Goal: Task Accomplishment & Management: Complete application form

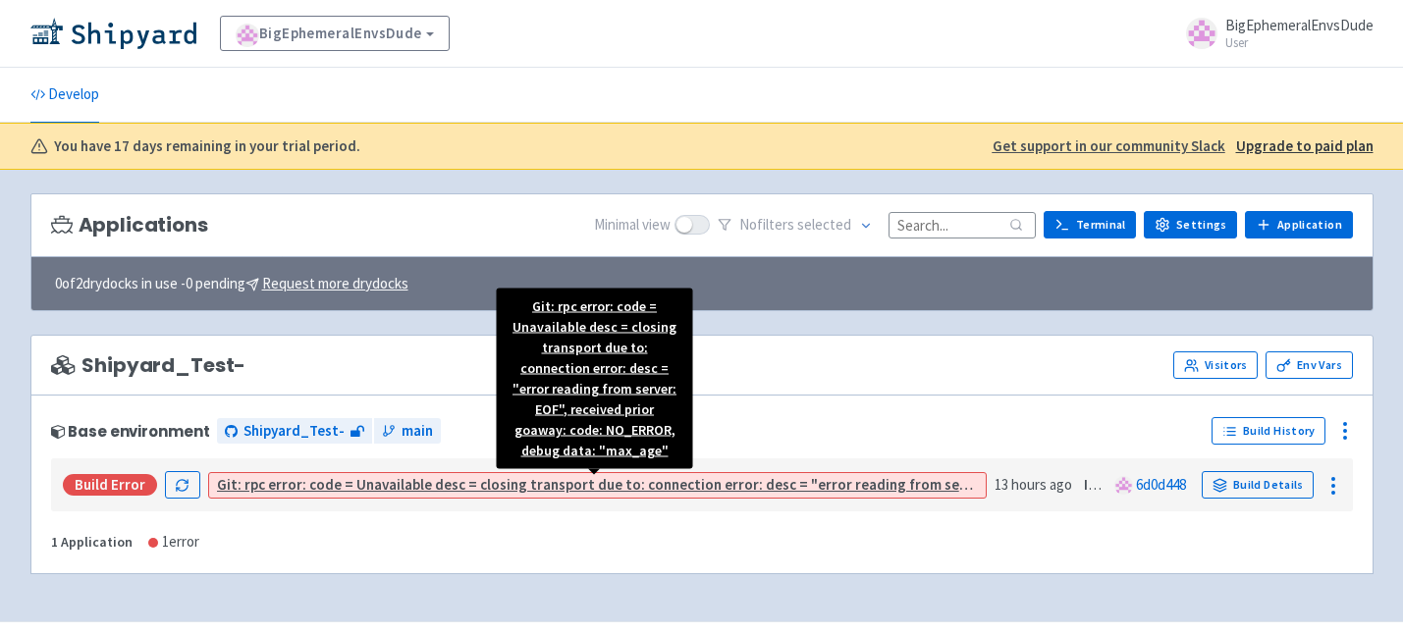
click at [339, 487] on link "Git: rpc error: code = Unavailable desc = closing transport due to: connection …" at bounding box center [837, 484] width 1240 height 19
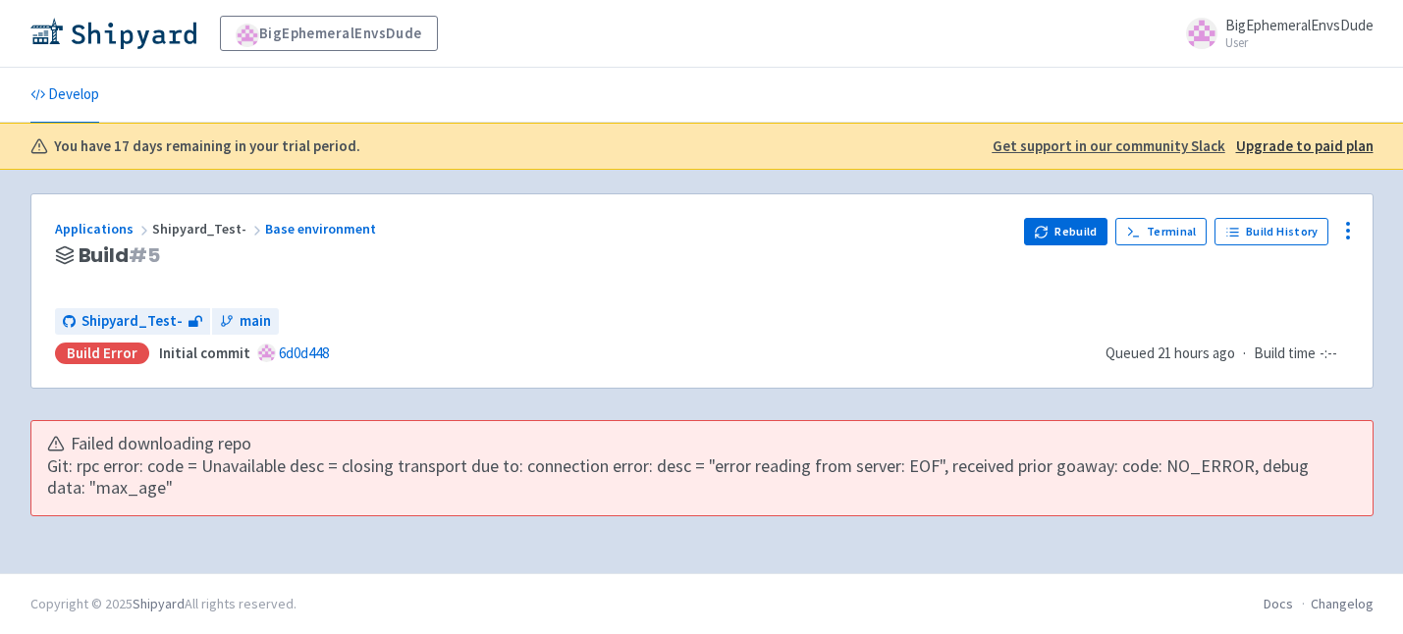
click at [559, 407] on div "Applications Shipyard_Test- Base environment Build # 5 Rebuild Terminal Build H…" at bounding box center [701, 354] width 1343 height 323
click at [264, 143] on b "You have 17 days remaining in your trial period." at bounding box center [207, 146] width 306 height 23
click at [471, 149] on div "You have 17 days remaining in your trial period." at bounding box center [501, 146] width 942 height 23
click at [489, 91] on ul "Develop" at bounding box center [702, 95] width 1366 height 54
click at [69, 100] on link "Develop" at bounding box center [64, 95] width 69 height 55
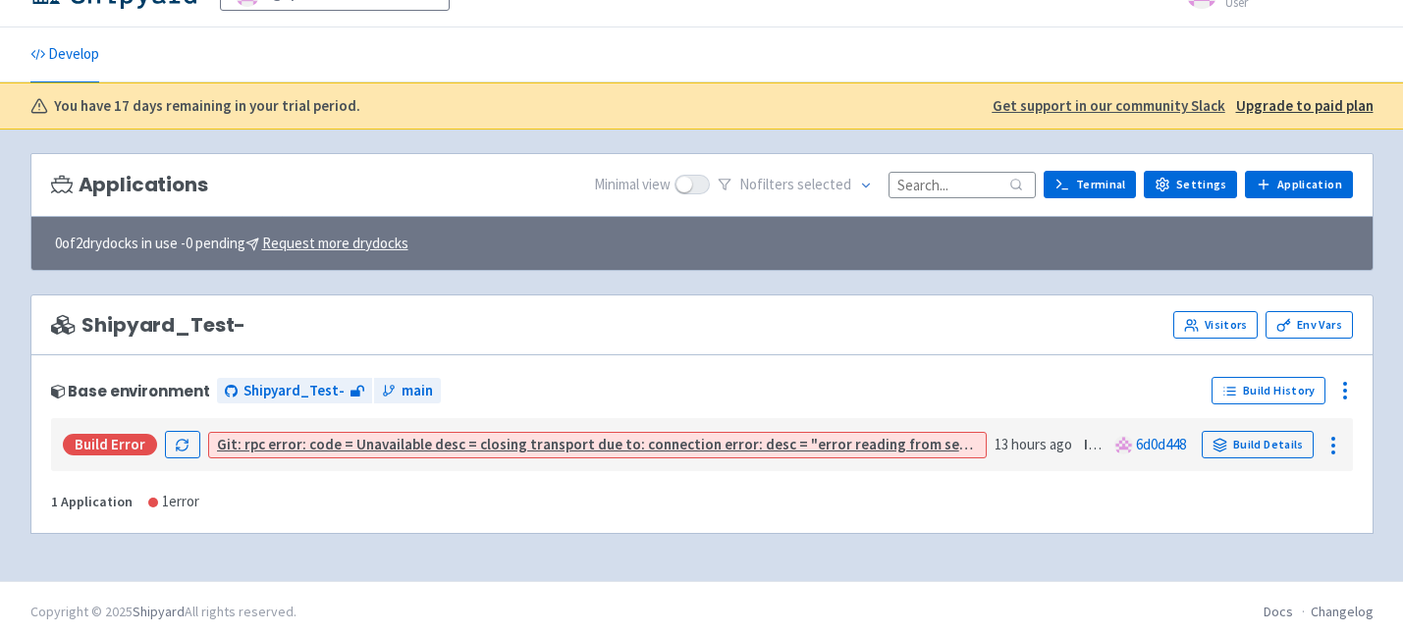
scroll to position [42, 0]
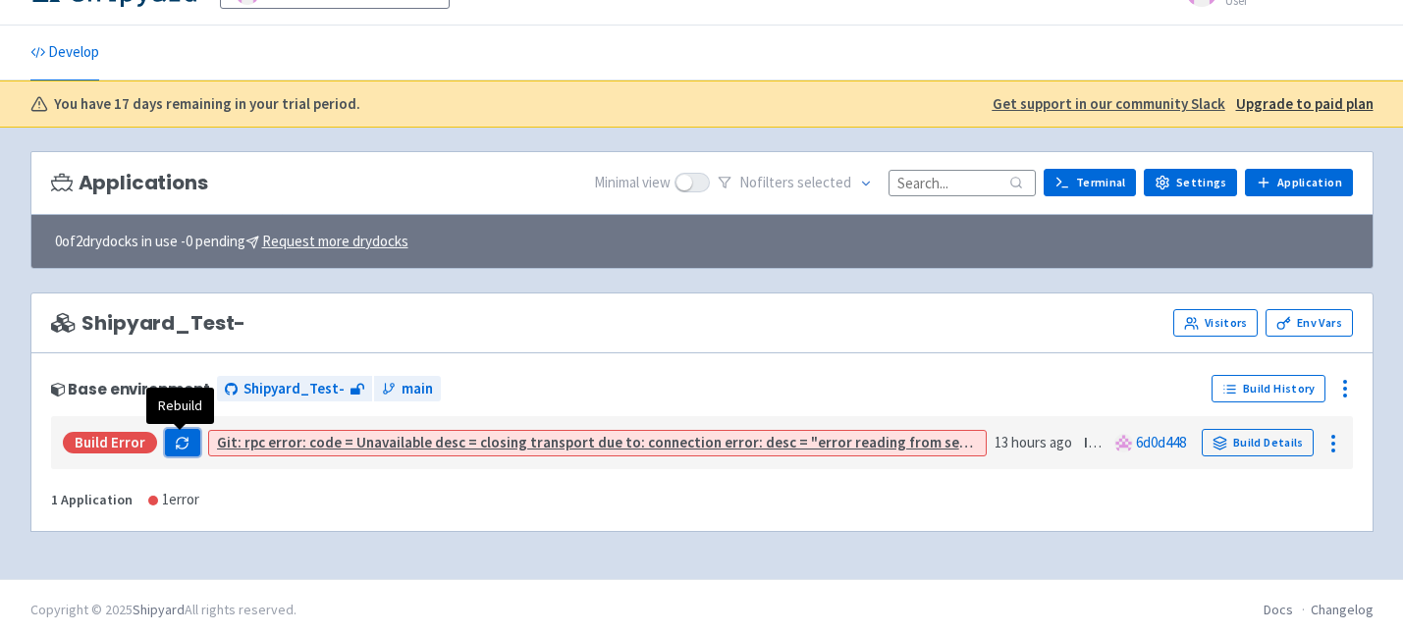
click at [184, 442] on icon "button" at bounding box center [182, 443] width 15 height 15
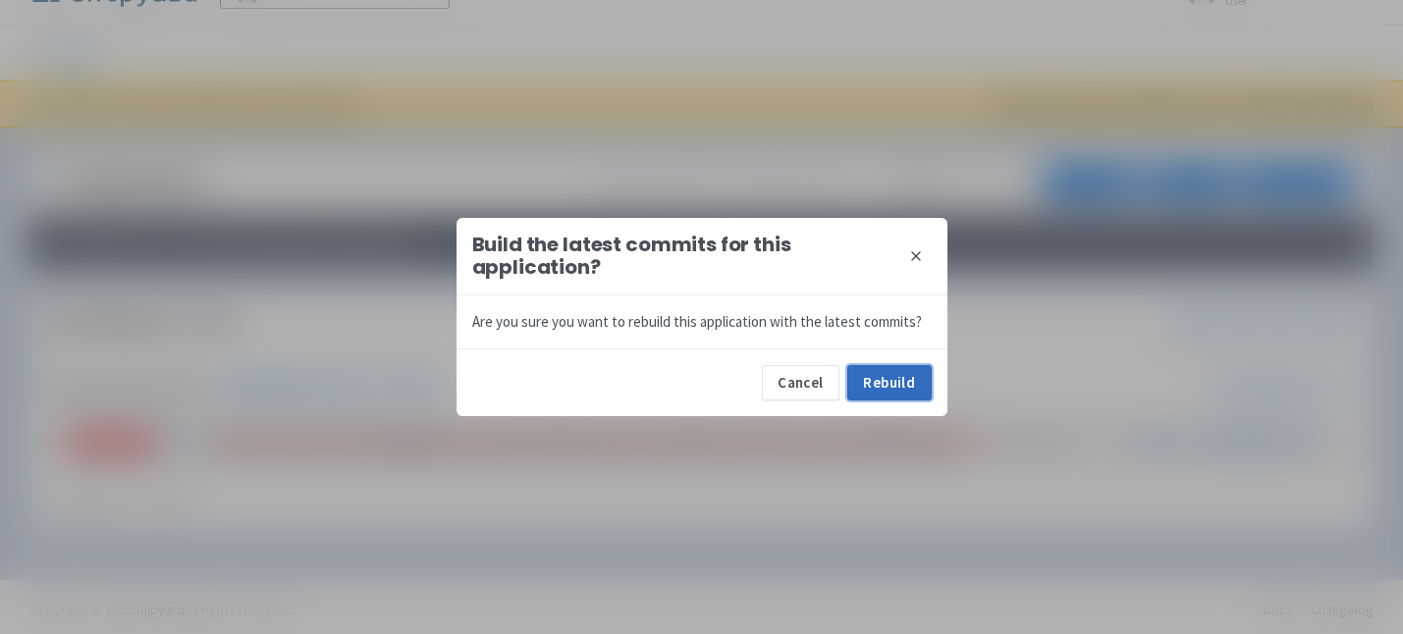
click at [900, 381] on button "Rebuild" at bounding box center [889, 382] width 84 height 35
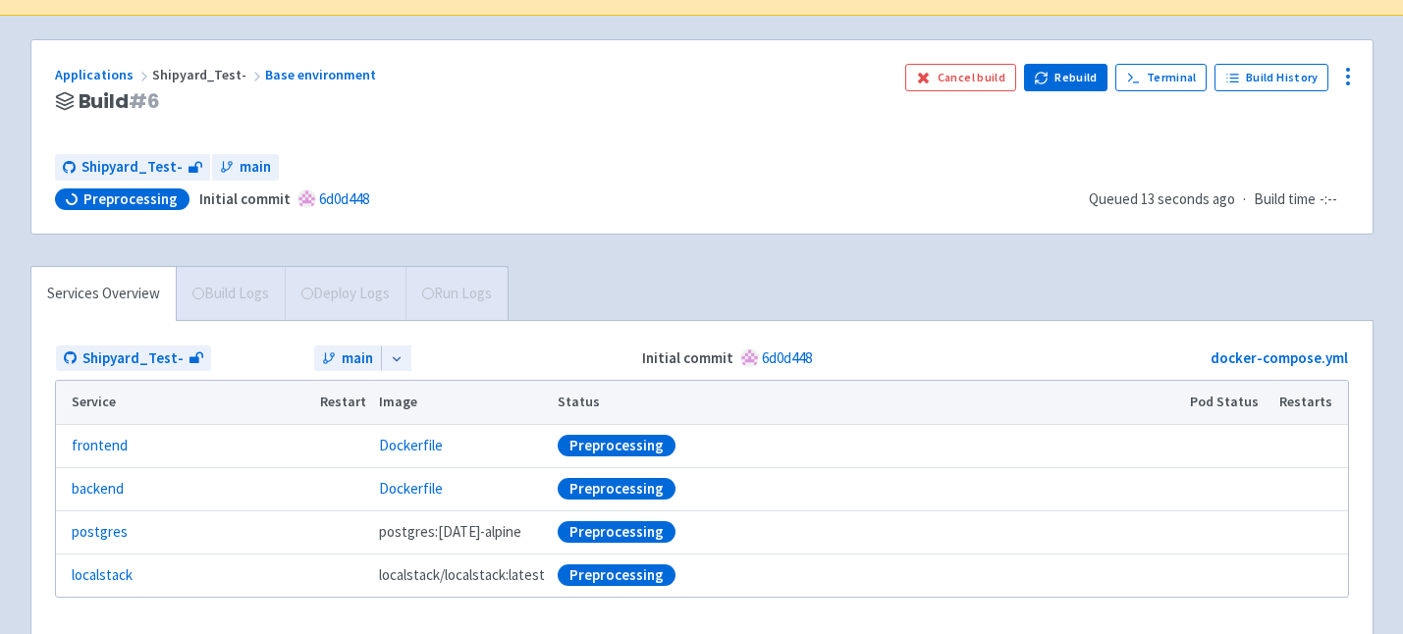
scroll to position [161, 0]
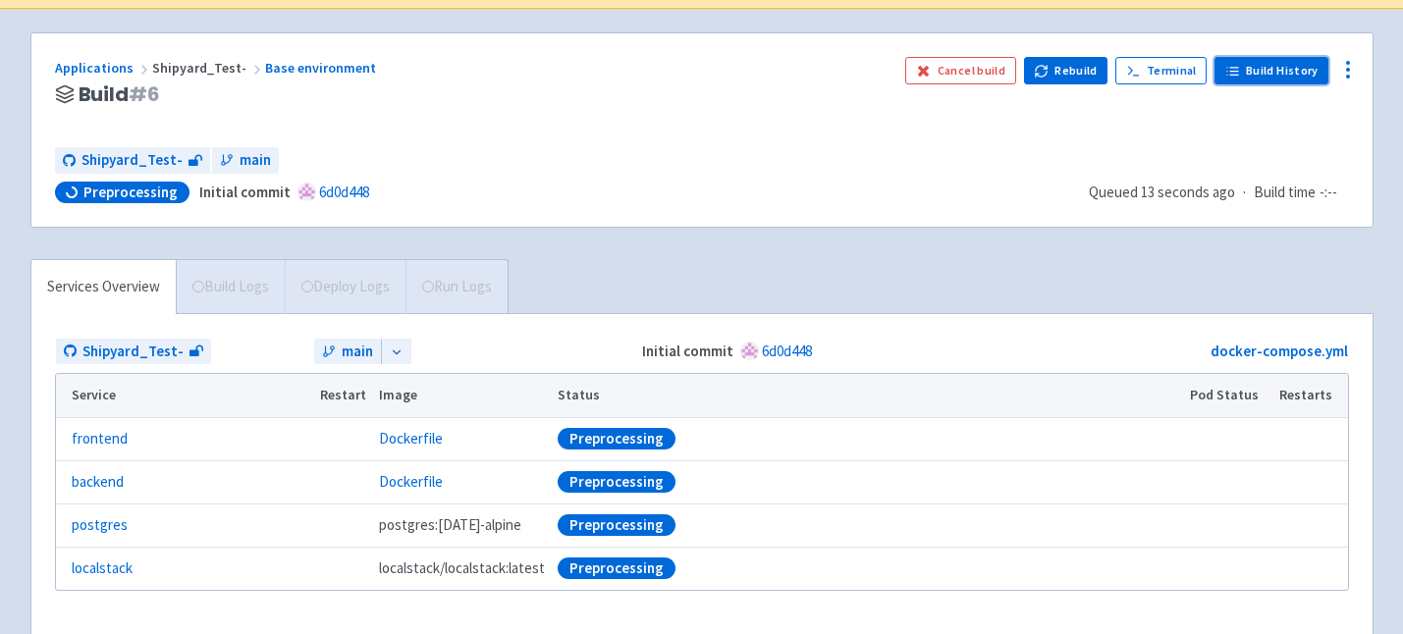
click at [1281, 76] on link "Build History" at bounding box center [1271, 70] width 114 height 27
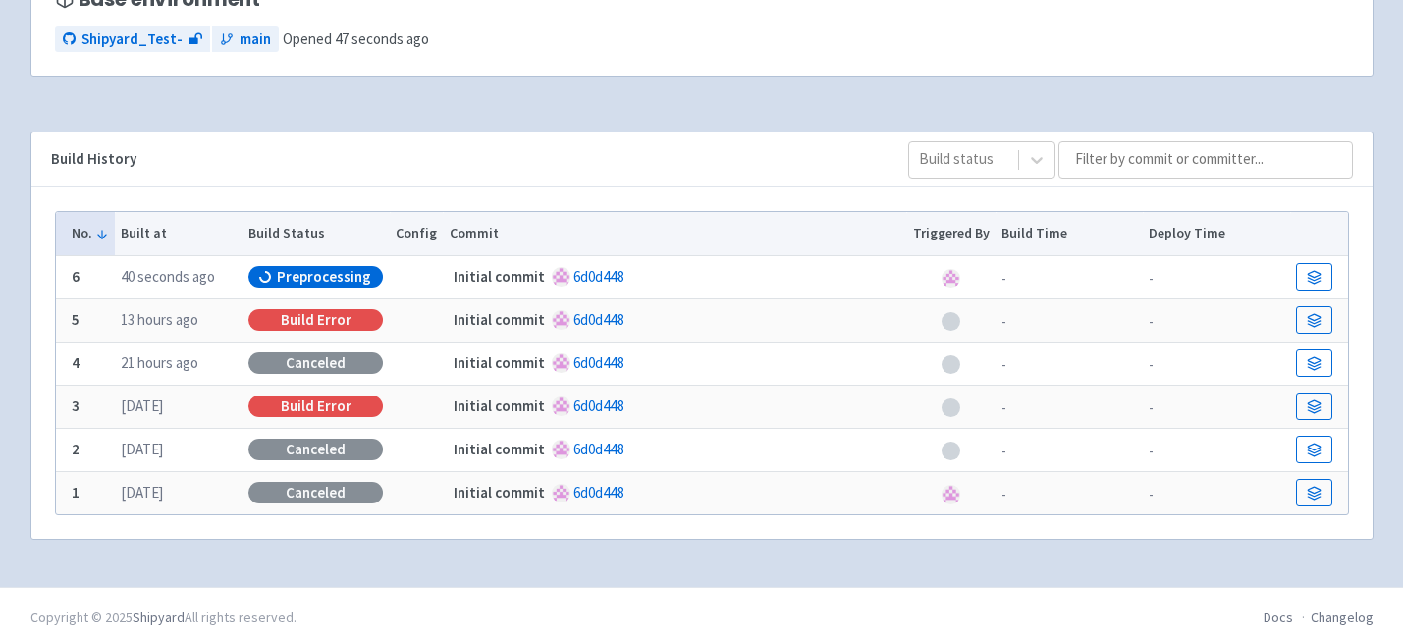
scroll to position [263, 0]
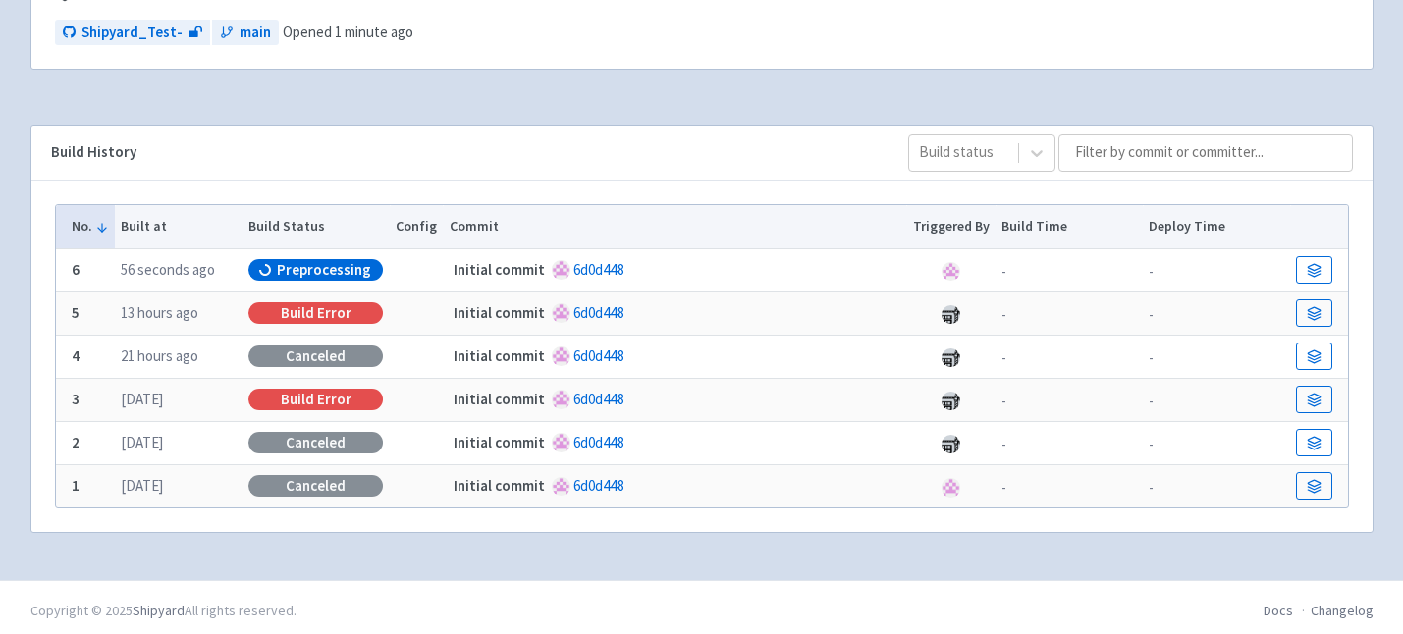
click at [294, 268] on span "Preprocessing" at bounding box center [324, 270] width 94 height 20
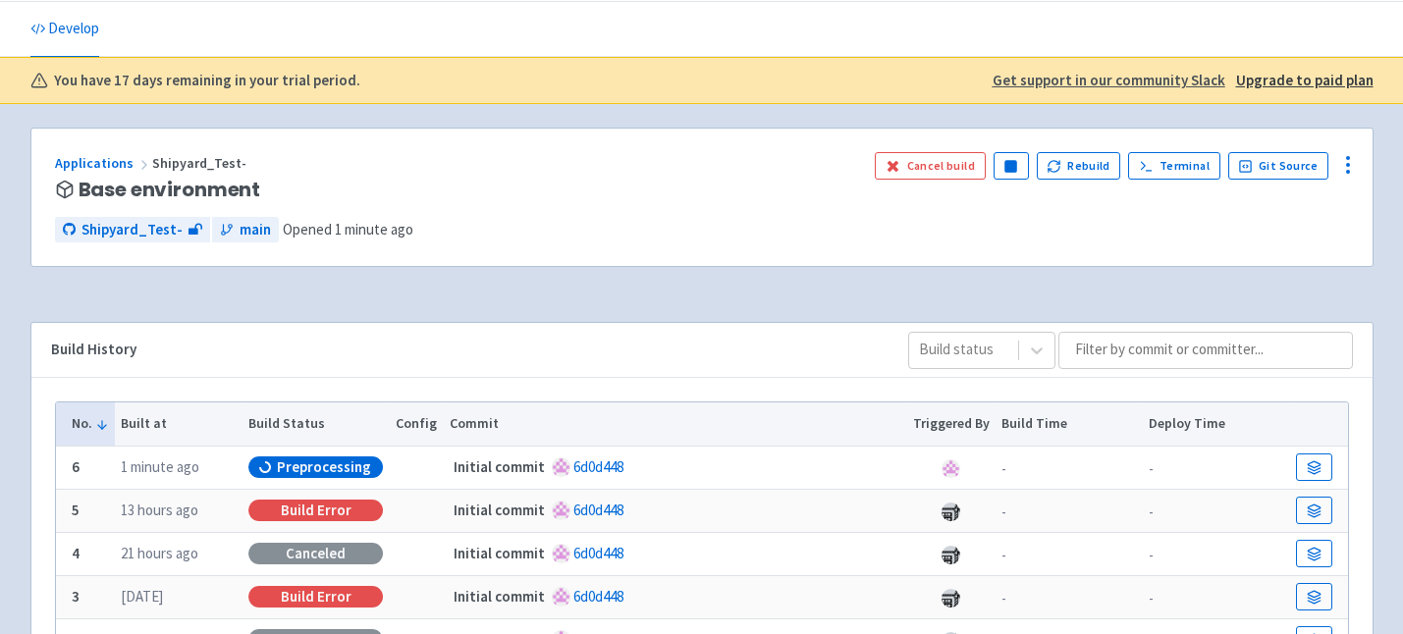
scroll to position [68, 0]
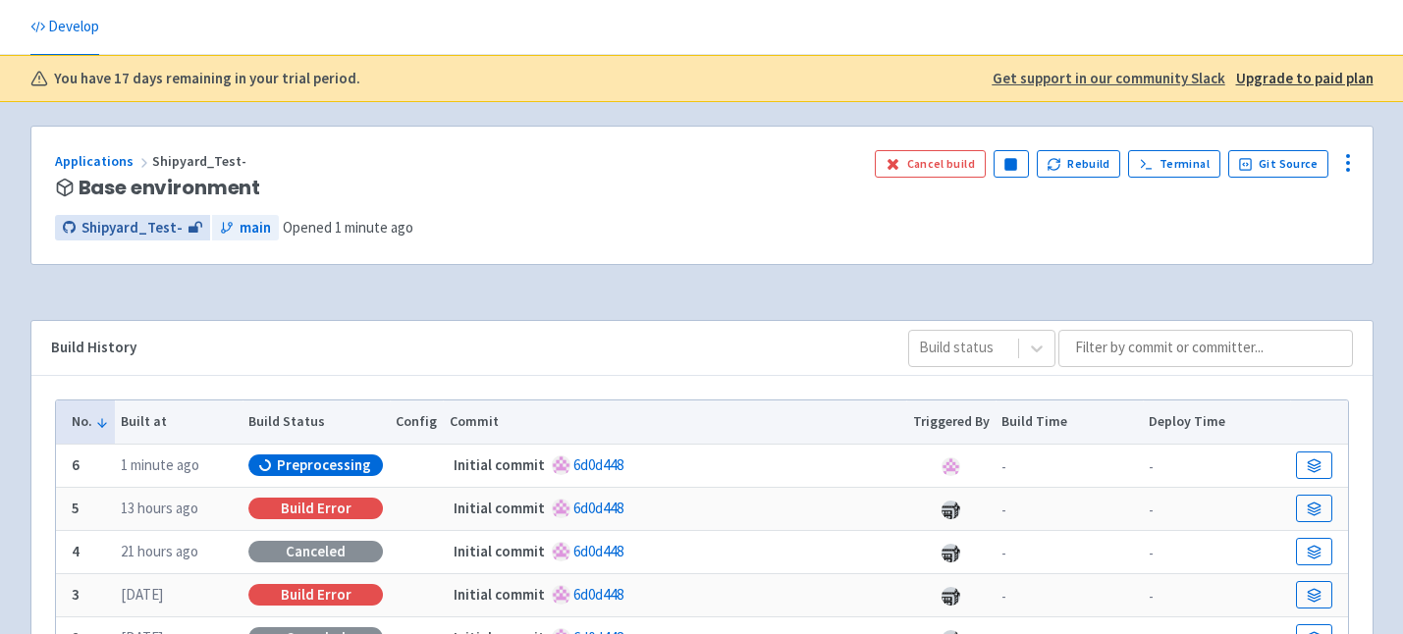
click at [116, 228] on span "Shipyard_Test-" at bounding box center [131, 228] width 101 height 23
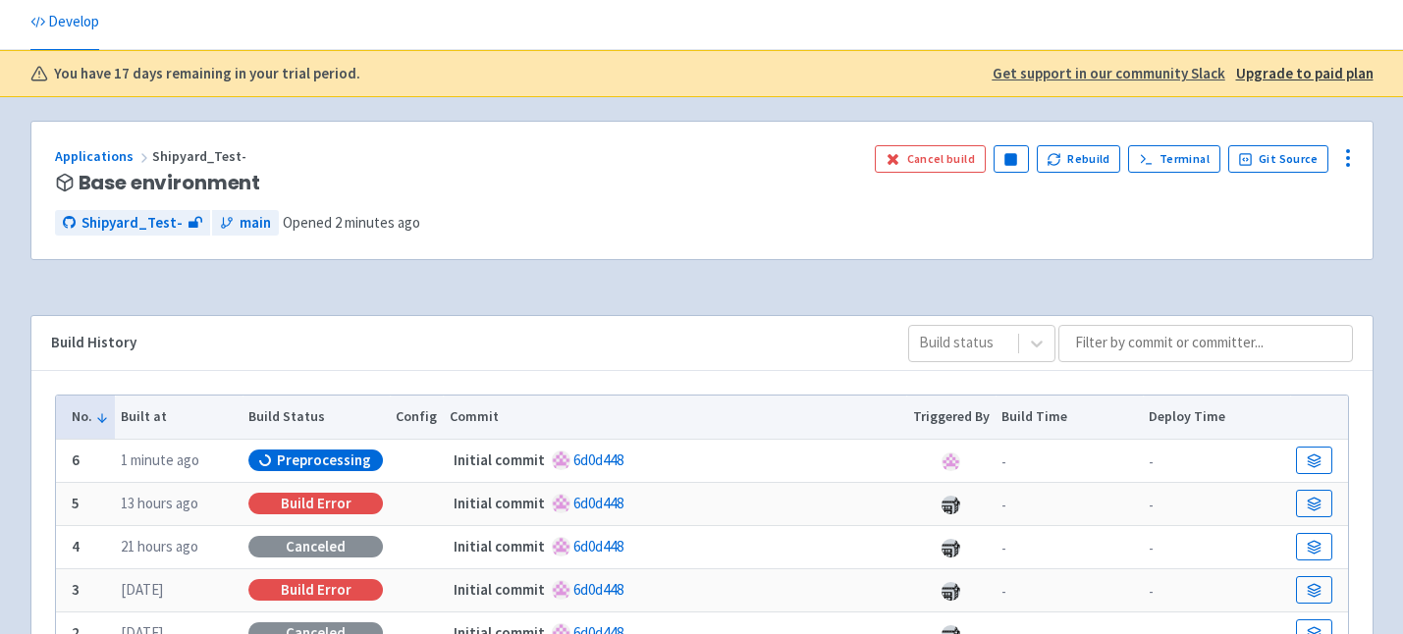
scroll to position [70, 0]
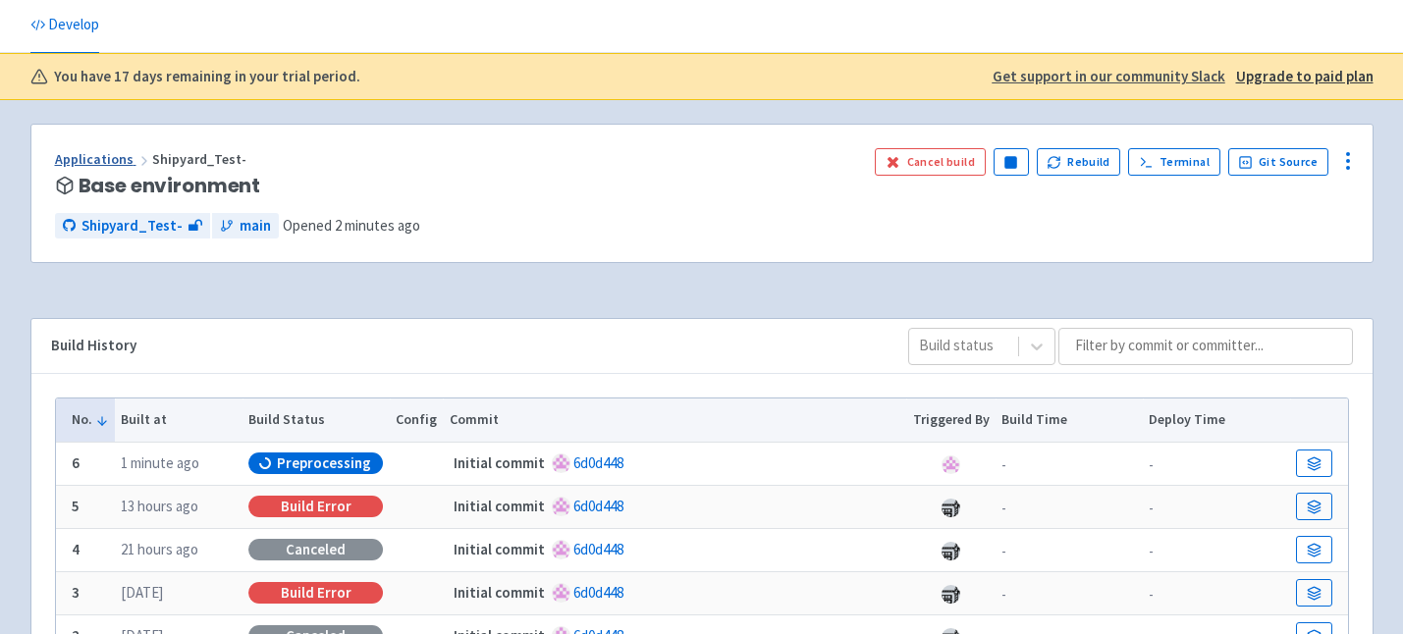
click at [107, 153] on link "Applications" at bounding box center [103, 159] width 97 height 18
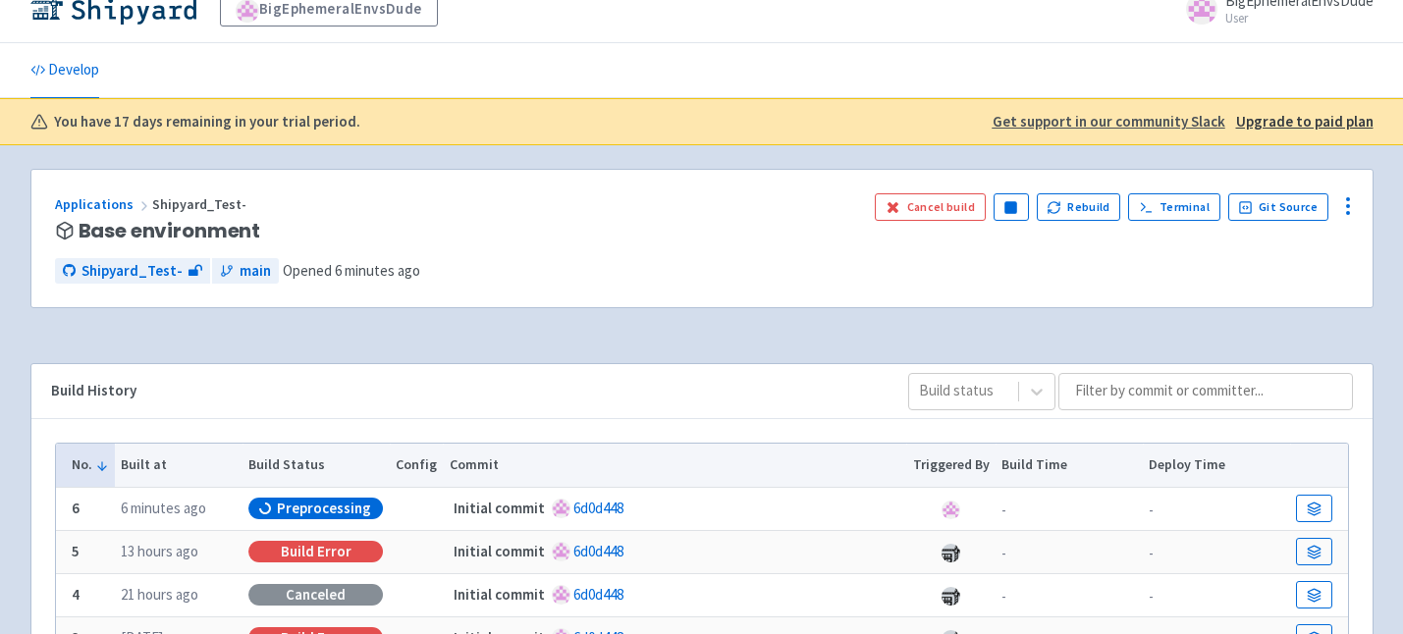
scroll to position [0, 0]
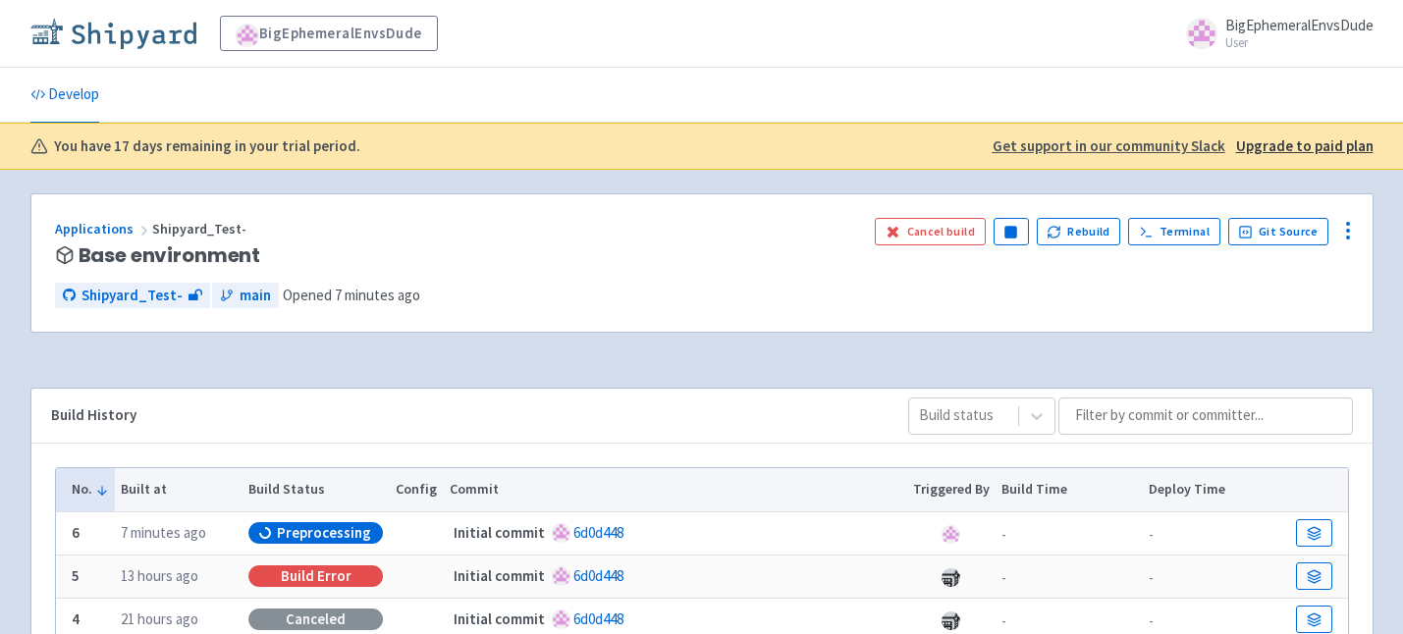
click at [101, 34] on img at bounding box center [113, 33] width 166 height 31
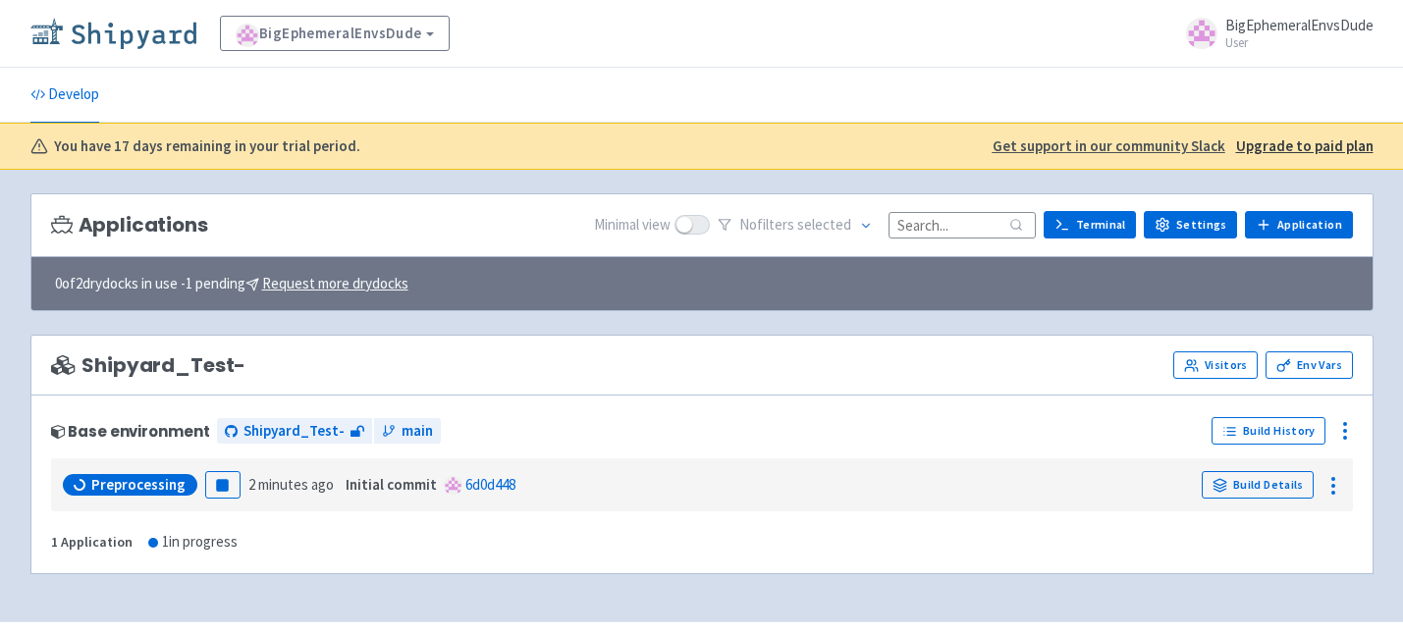
click at [100, 40] on img at bounding box center [113, 33] width 166 height 31
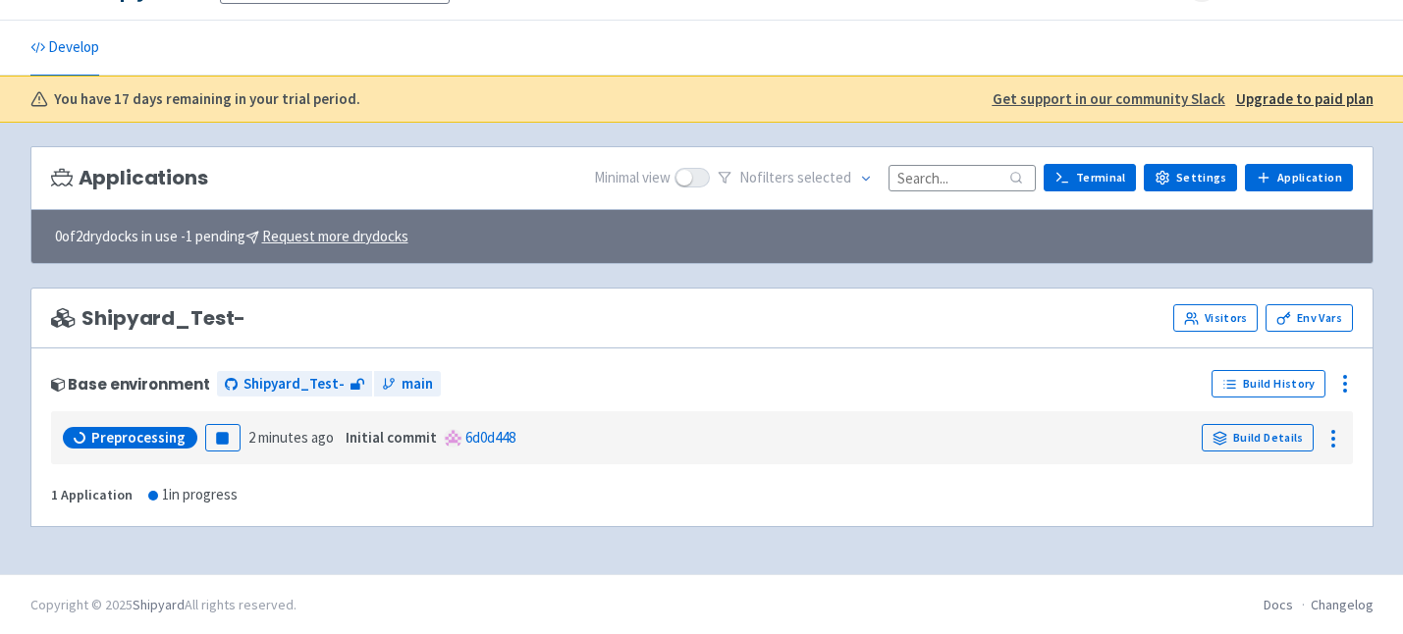
scroll to position [48, 0]
click at [1320, 180] on link "Application" at bounding box center [1298, 176] width 107 height 27
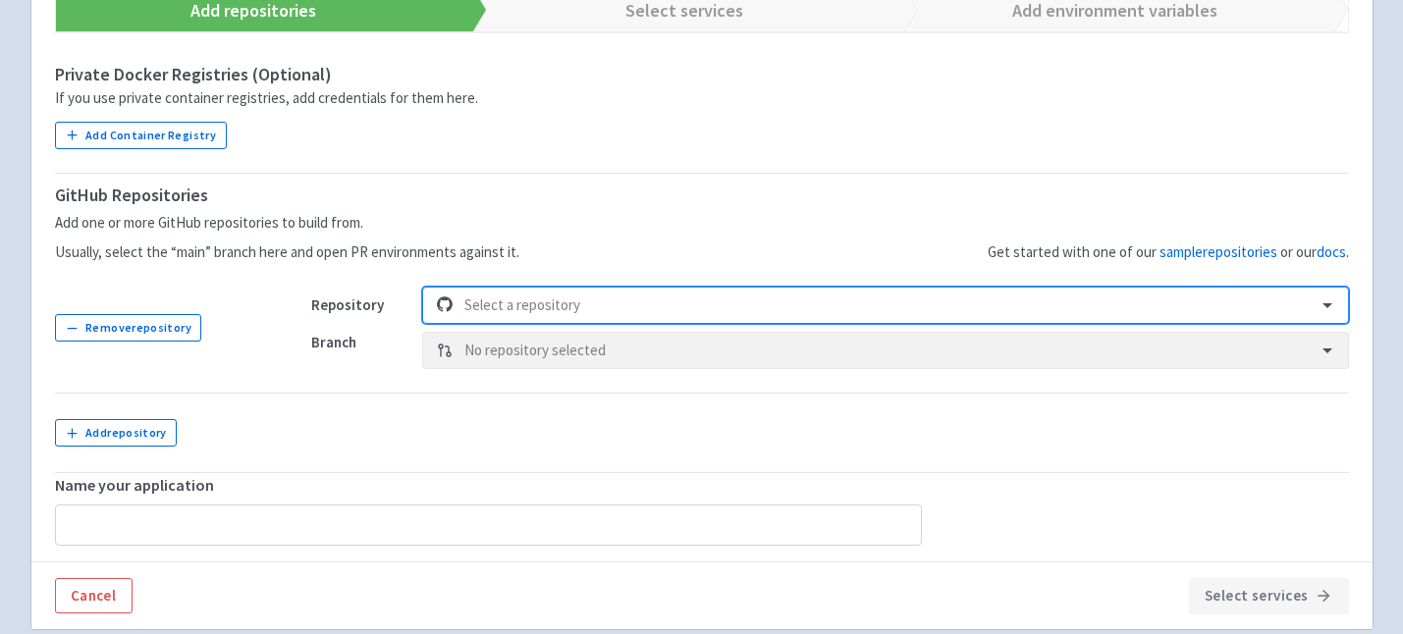
scroll to position [403, 0]
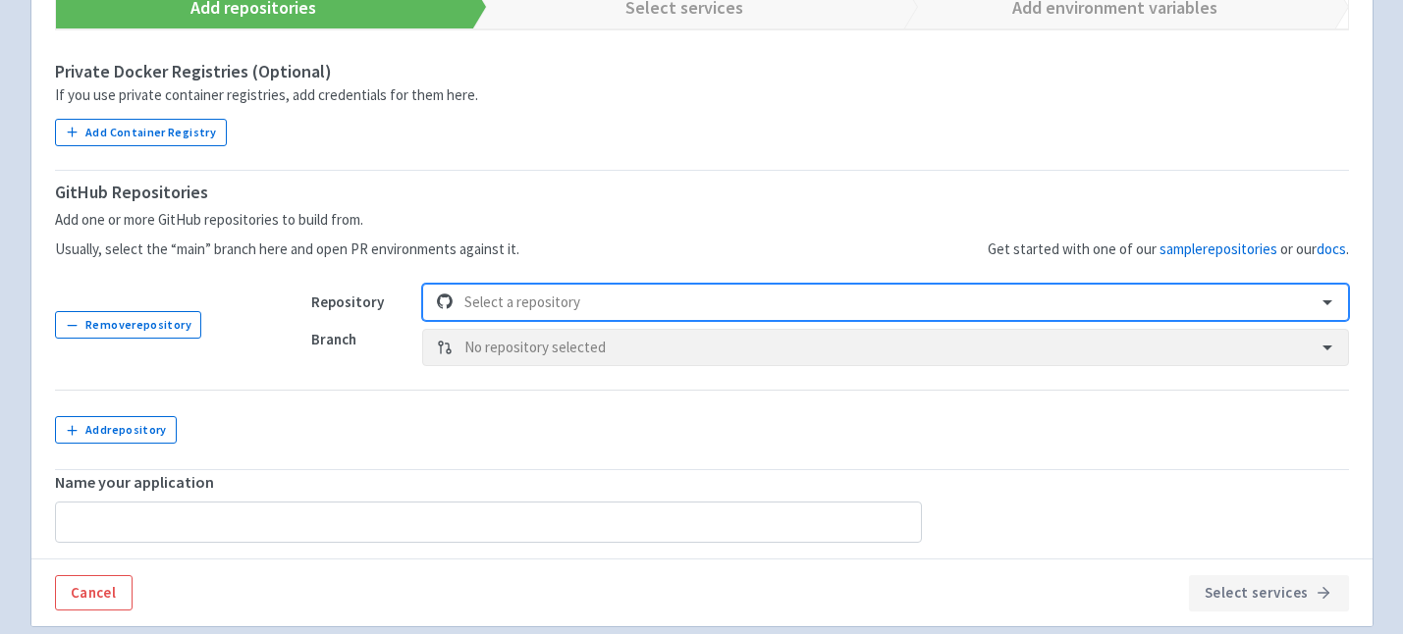
click at [648, 305] on div at bounding box center [883, 303] width 839 height 27
click at [571, 300] on div at bounding box center [883, 303] width 839 height 27
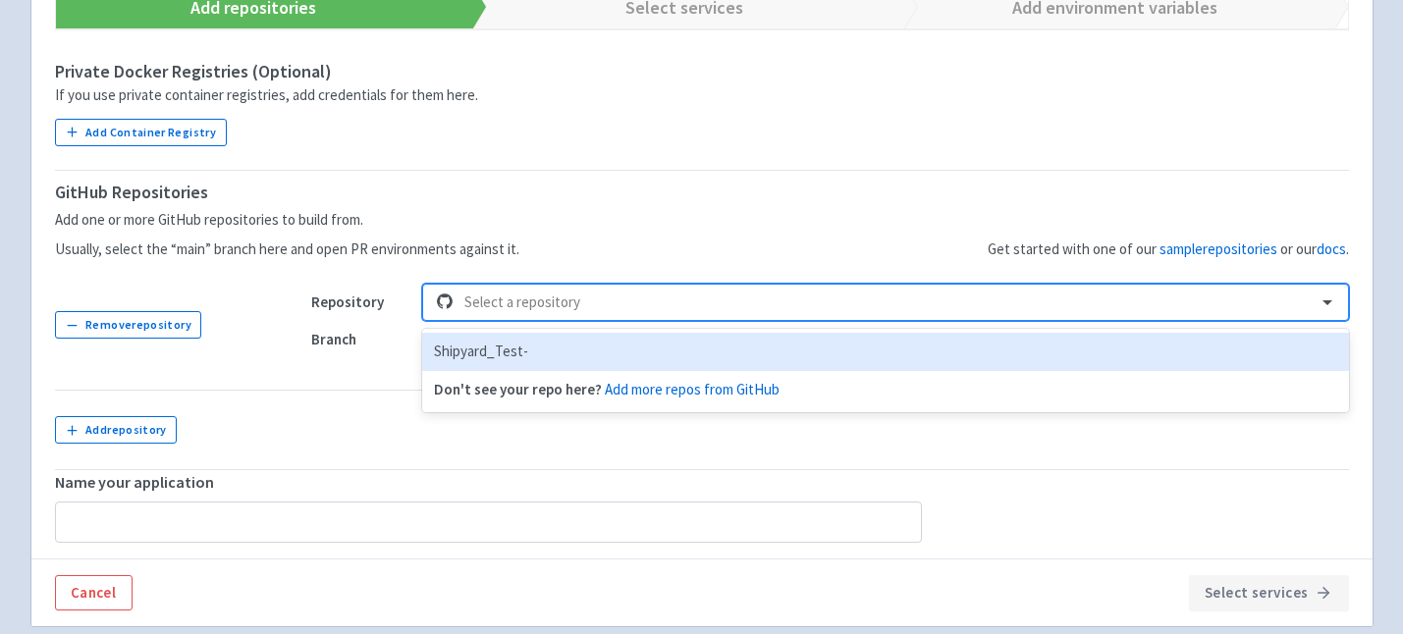
click at [566, 356] on div "Shipyard_Test-" at bounding box center [885, 352] width 926 height 38
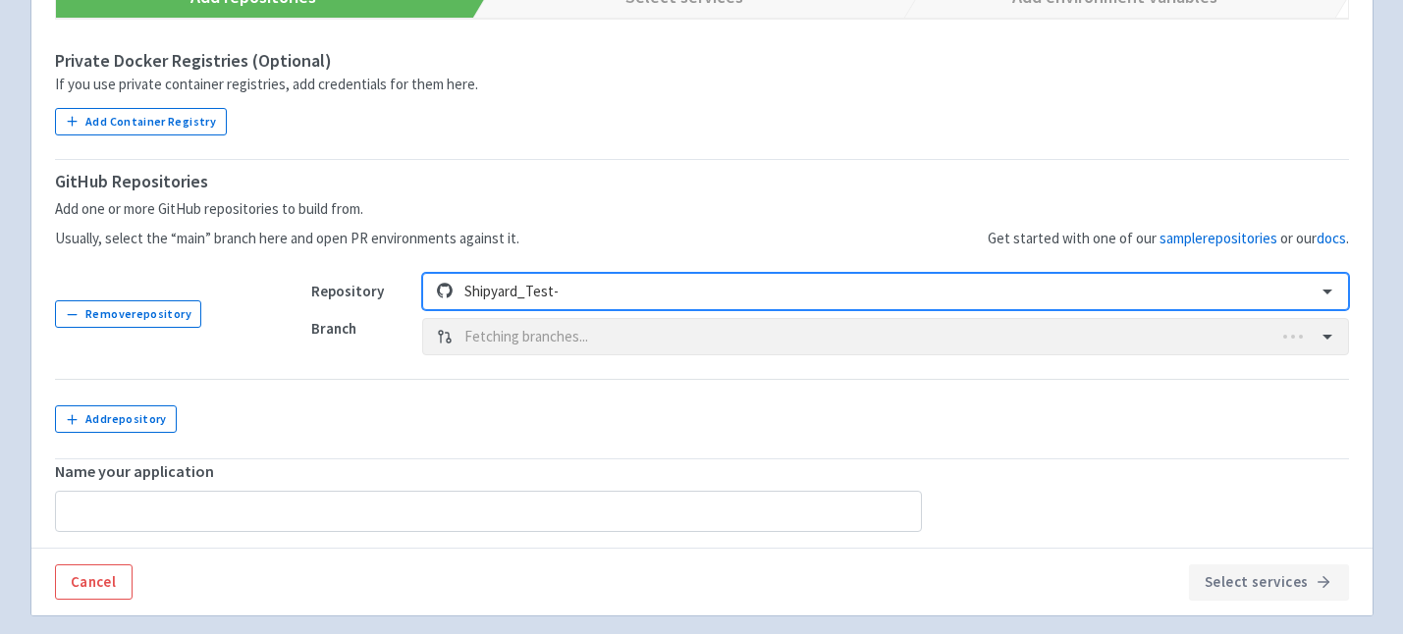
type input "Shipyard_Test--2"
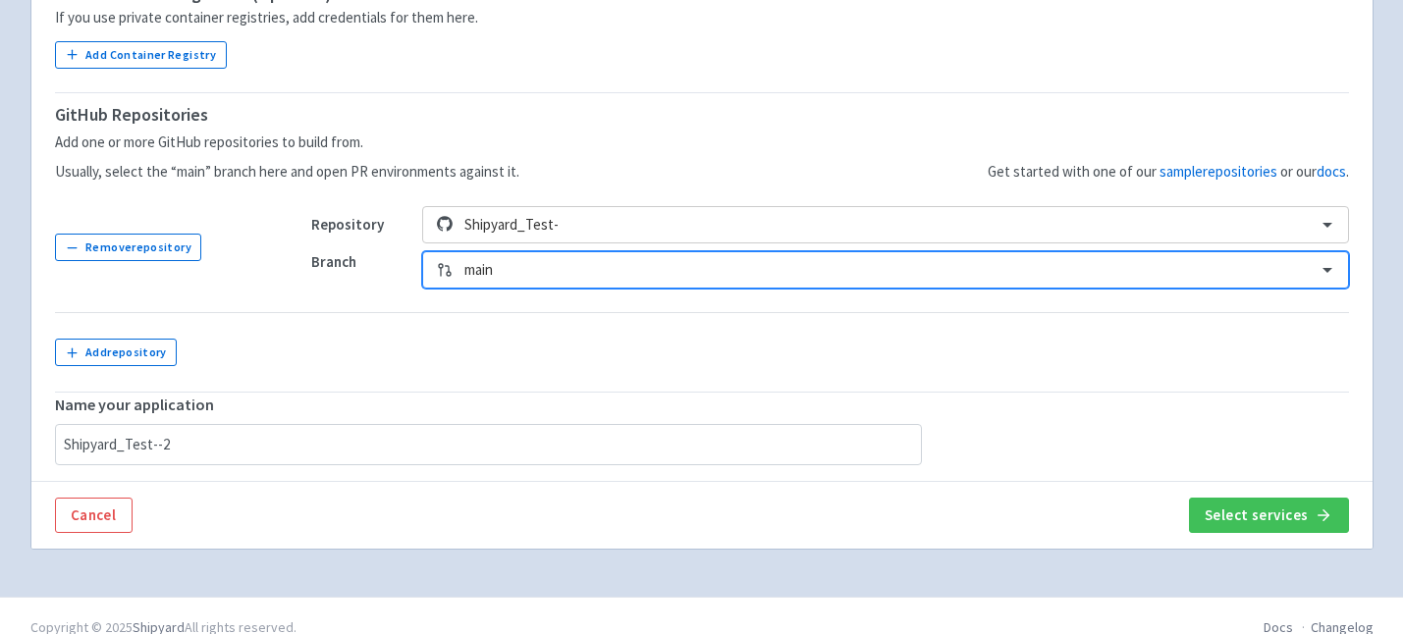
scroll to position [483, 0]
click at [711, 285] on div "main" at bounding box center [885, 267] width 926 height 37
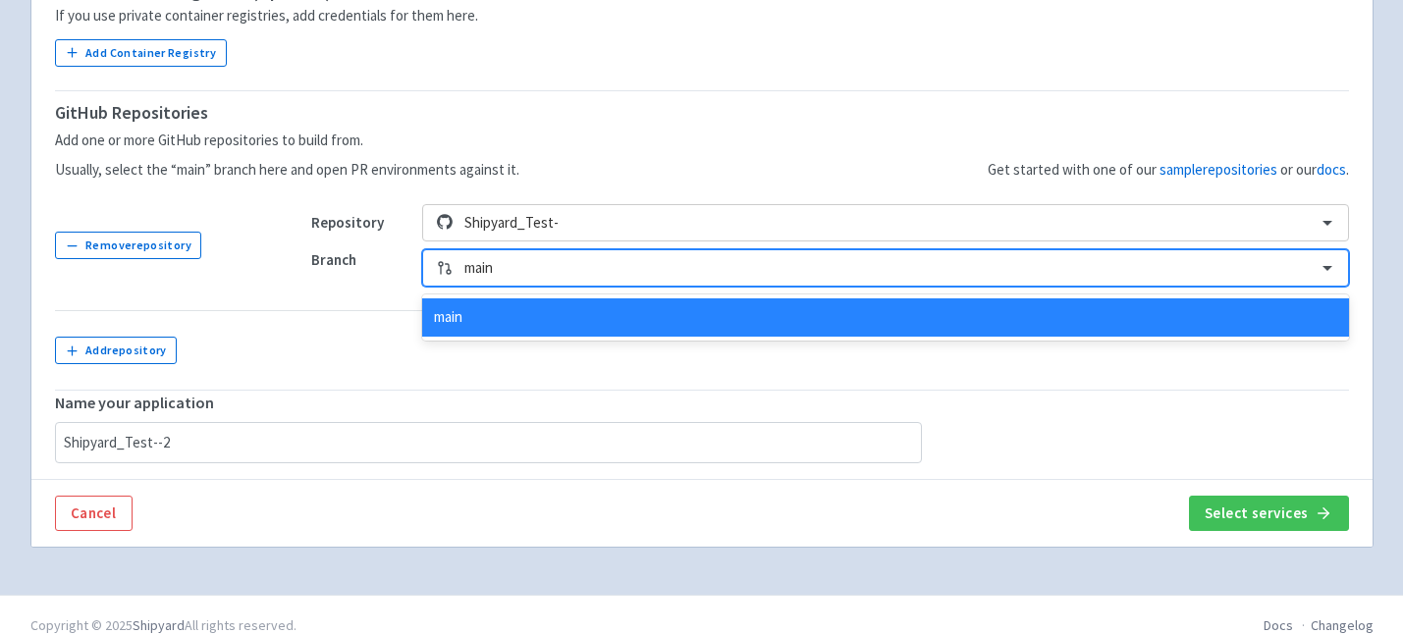
click at [711, 285] on div "main" at bounding box center [885, 267] width 926 height 37
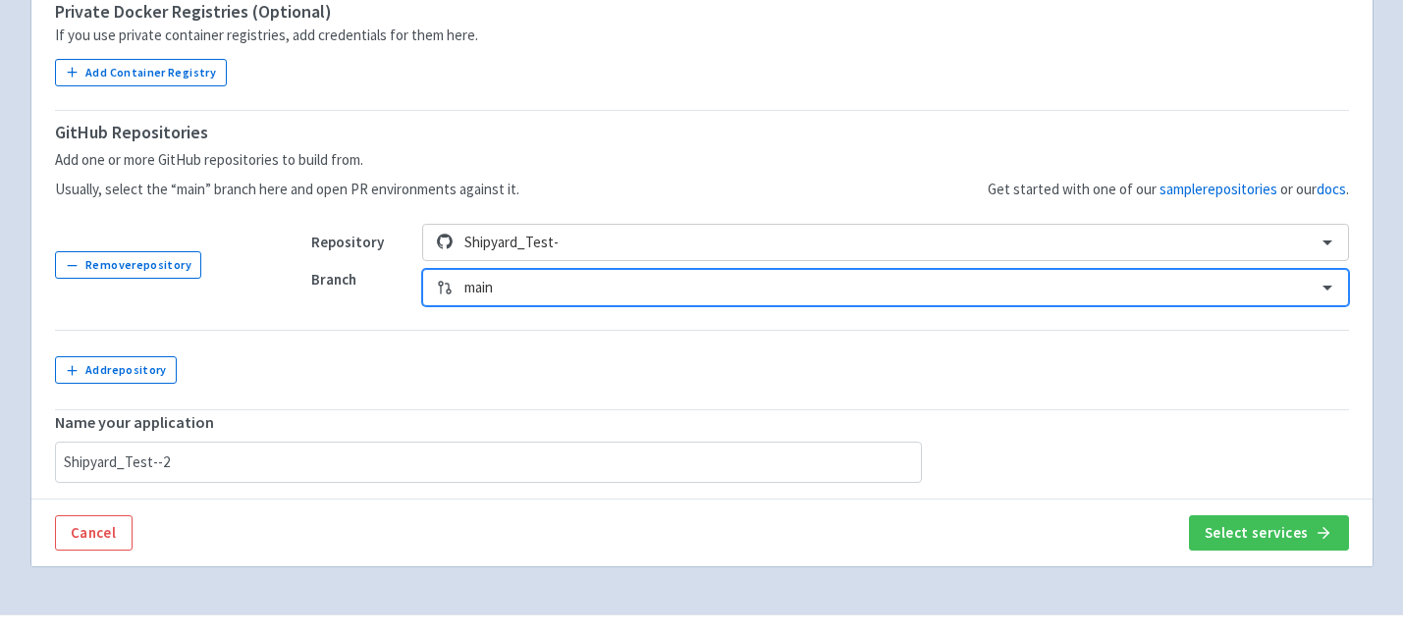
scroll to position [505, 0]
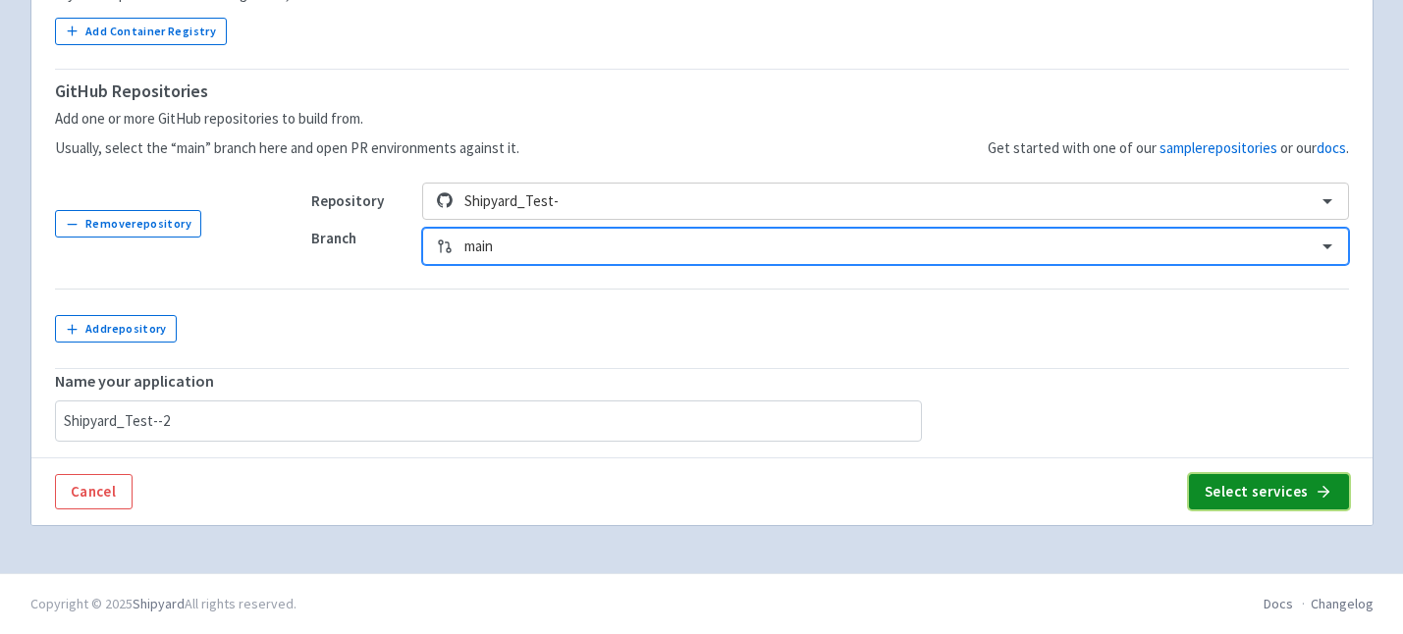
click at [1235, 490] on button "Select services" at bounding box center [1269, 491] width 160 height 35
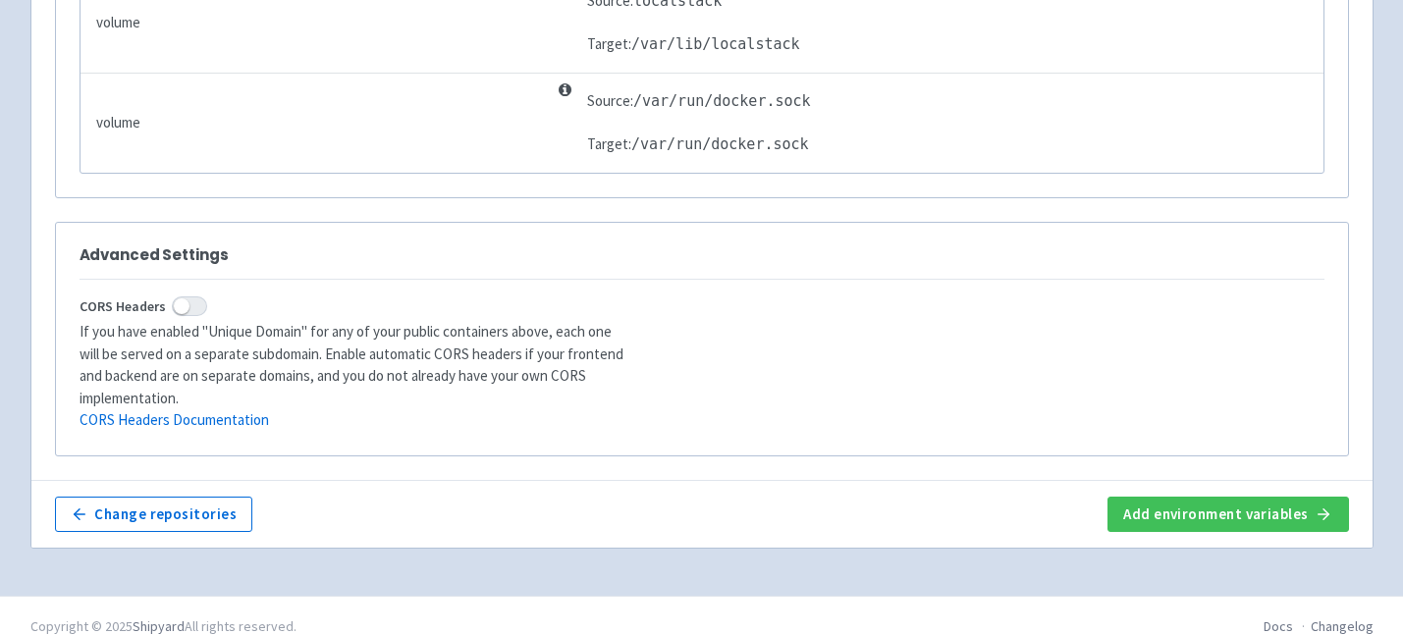
scroll to position [4056, 0]
click at [173, 497] on button "Change repositories" at bounding box center [154, 514] width 198 height 35
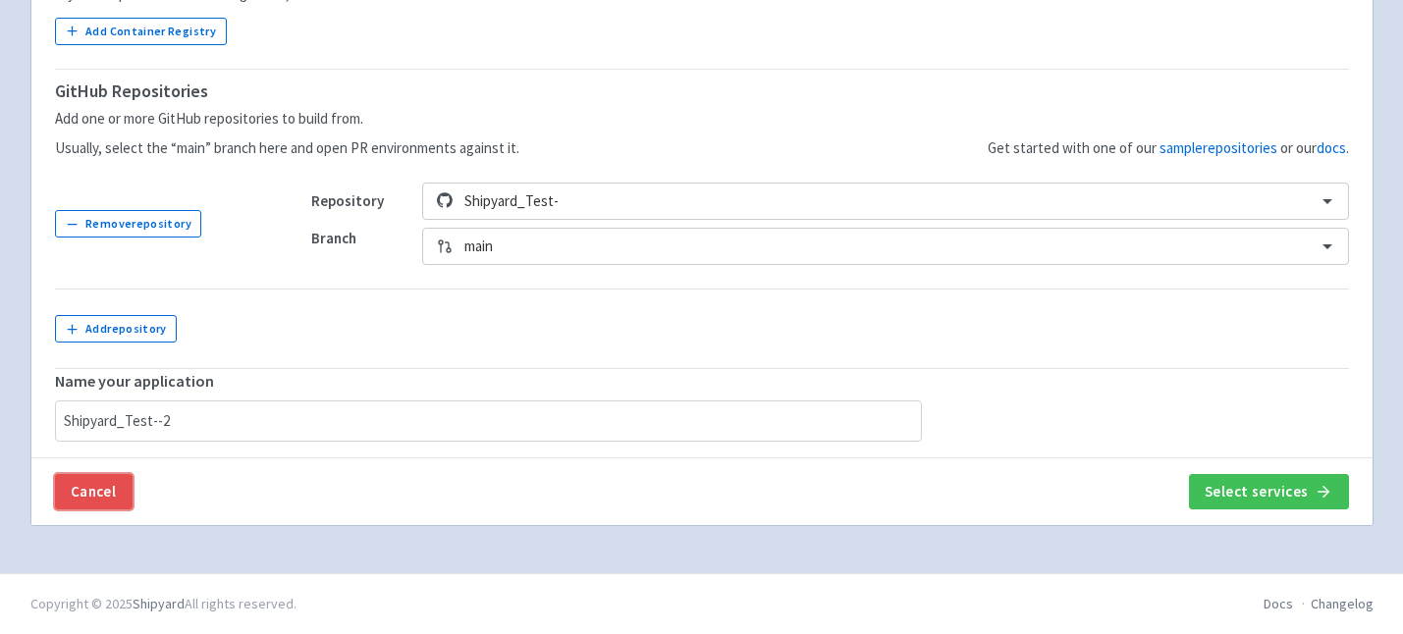
click at [107, 484] on link "Cancel" at bounding box center [94, 491] width 78 height 35
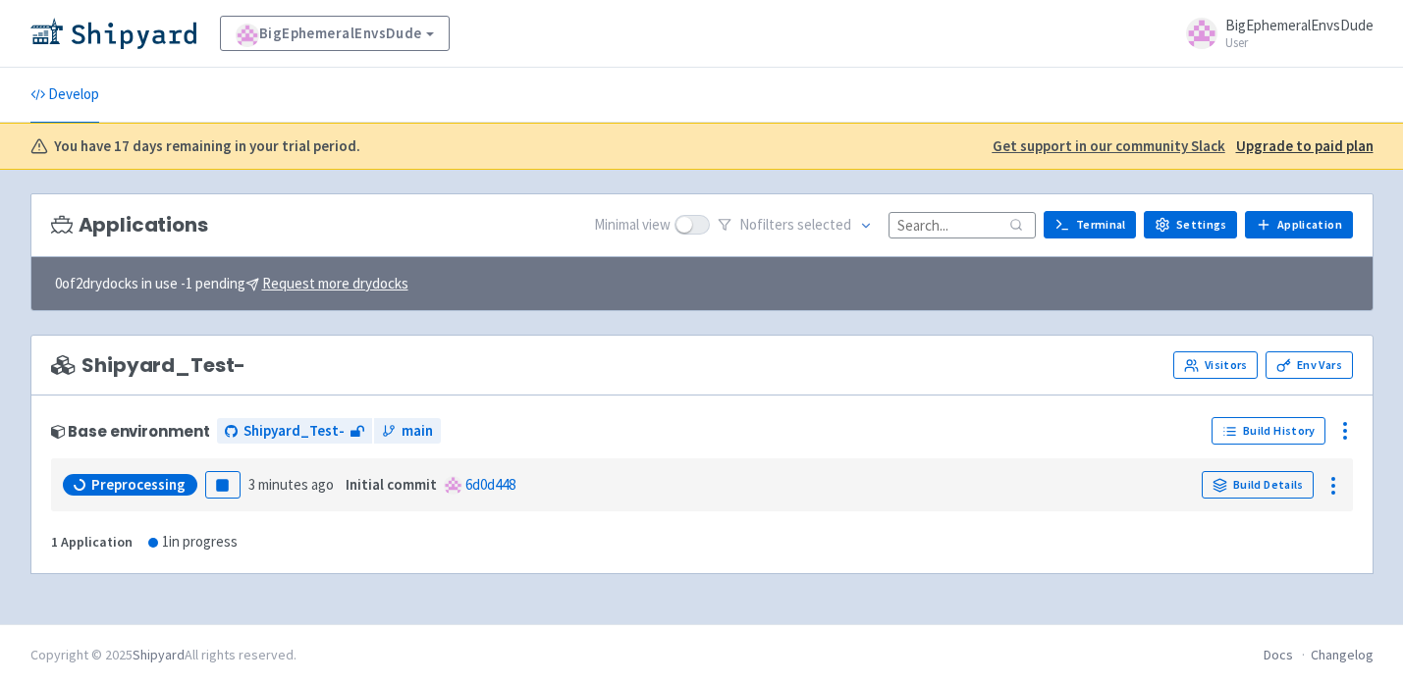
click at [281, 467] on div "Preprocessing Pause 3 minutes ago Initial commit 6d0d448 Build Details" at bounding box center [702, 484] width 1286 height 37
click at [1272, 426] on link "Build History" at bounding box center [1268, 430] width 114 height 27
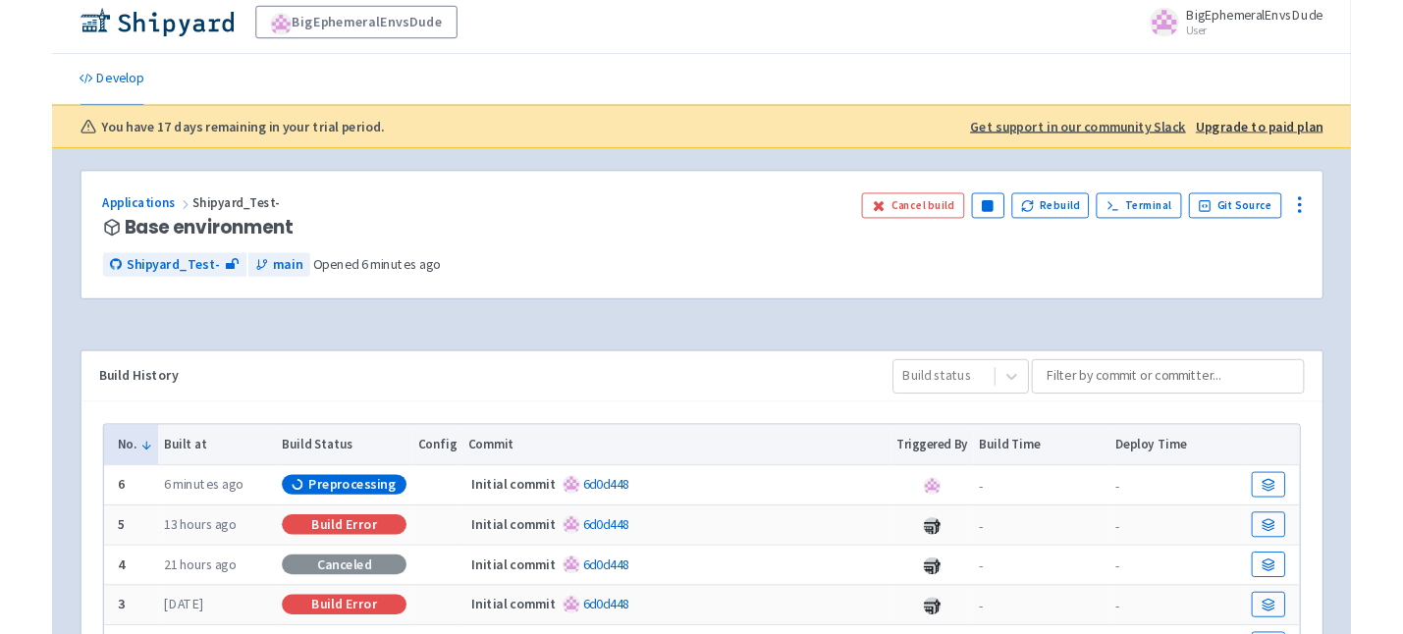
scroll to position [38, 0]
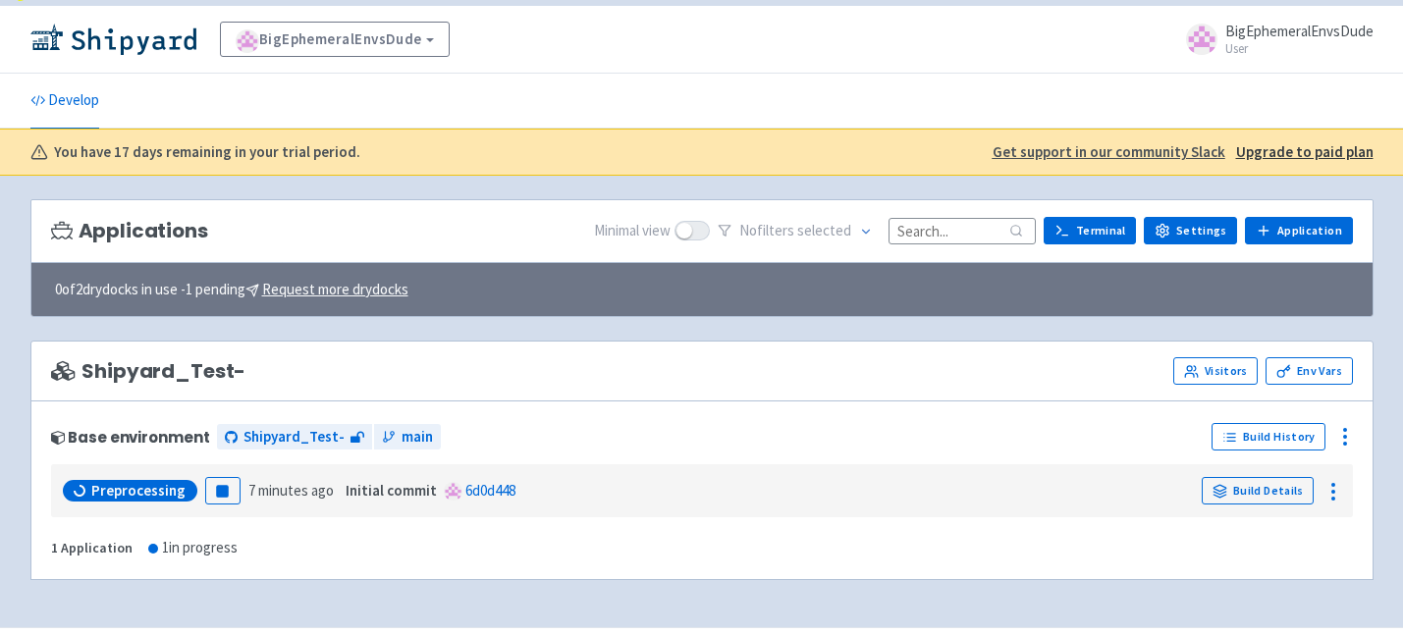
scroll to position [48, 0]
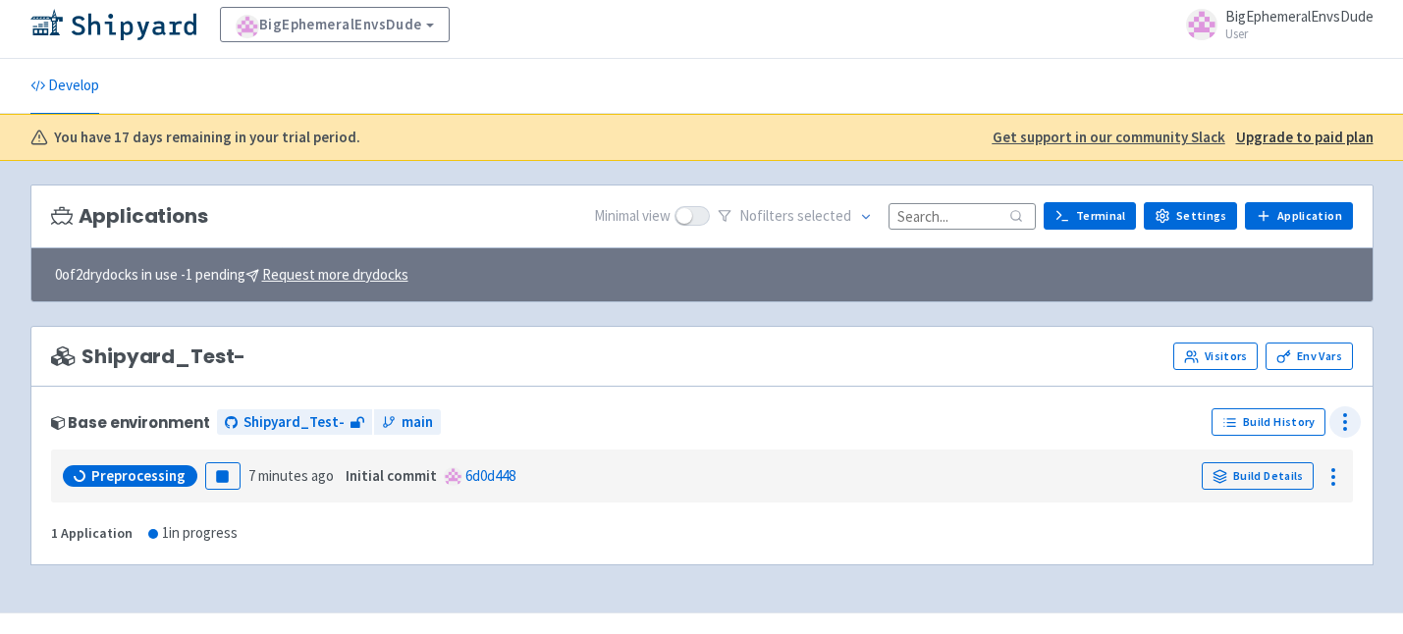
click at [1349, 410] on icon at bounding box center [1345, 422] width 24 height 24
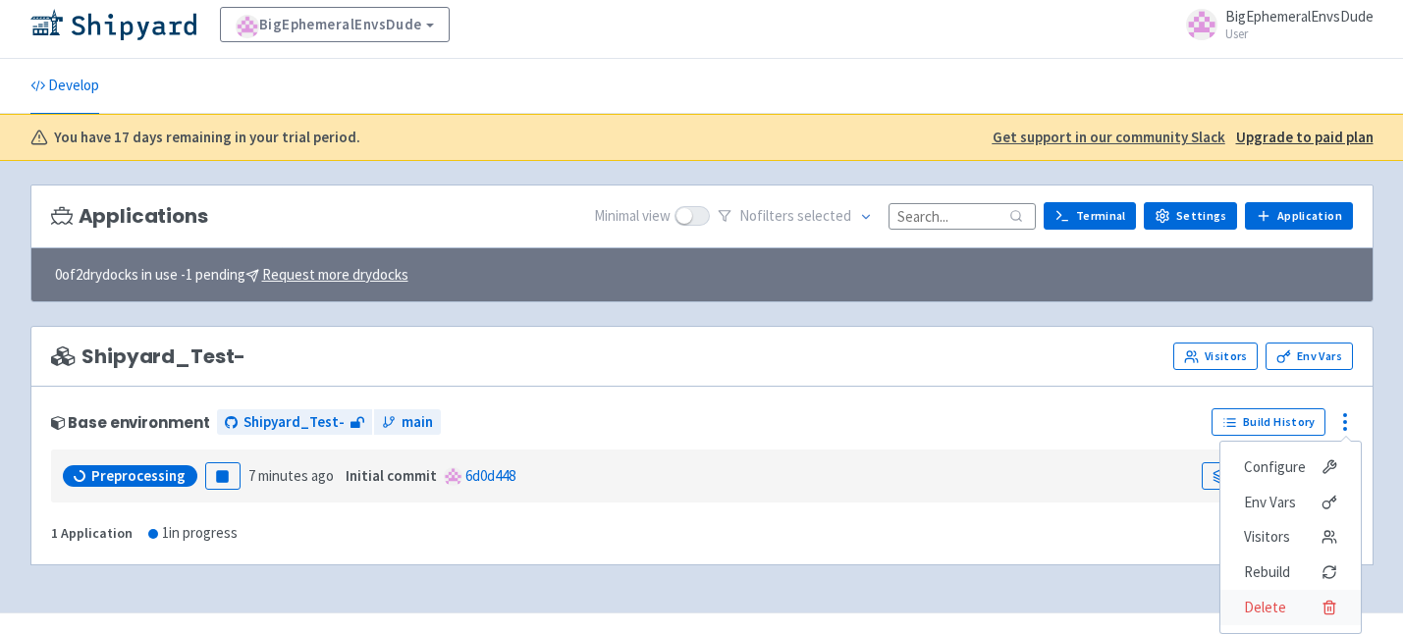
click at [1275, 594] on span "Delete" at bounding box center [1265, 607] width 42 height 27
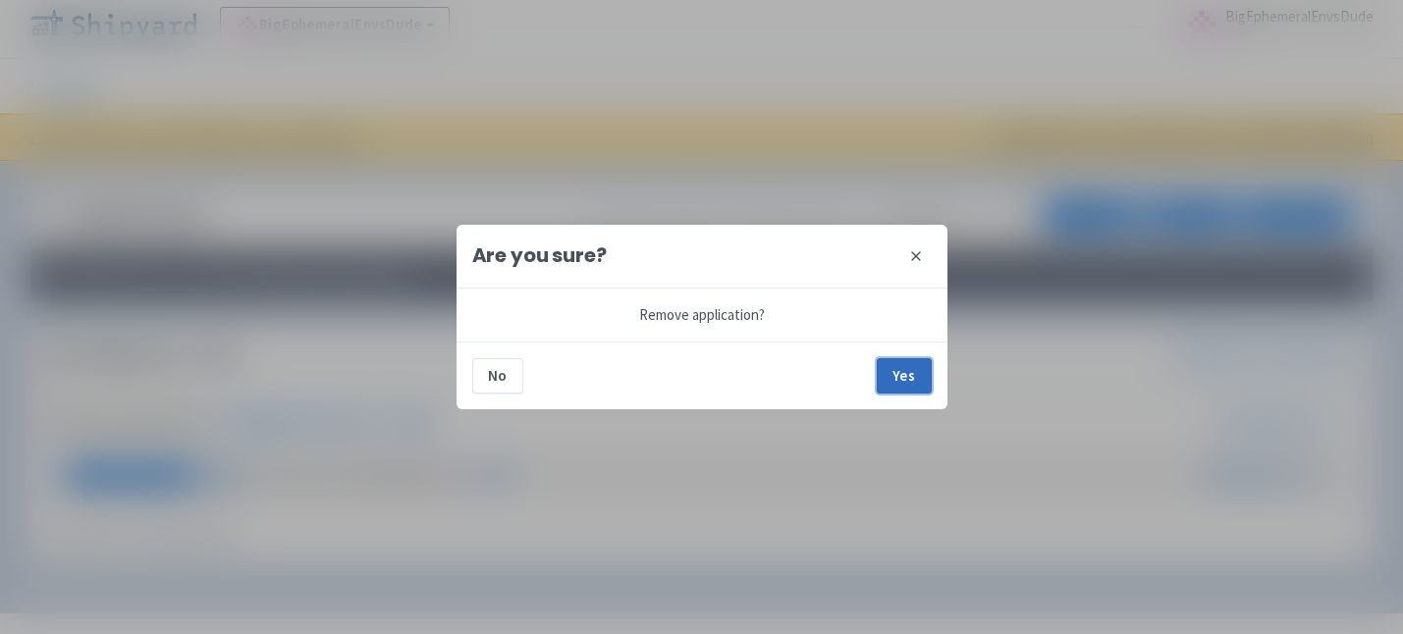
click at [911, 387] on button "Yes" at bounding box center [904, 375] width 55 height 35
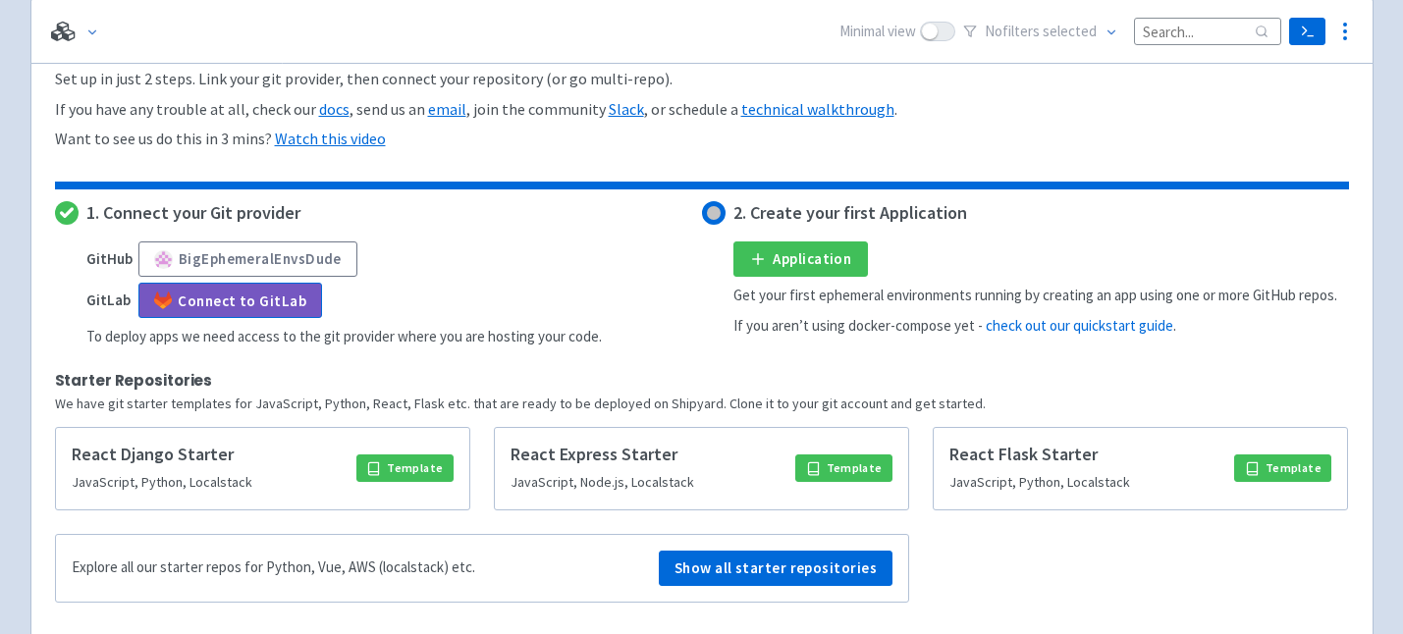
scroll to position [464, 0]
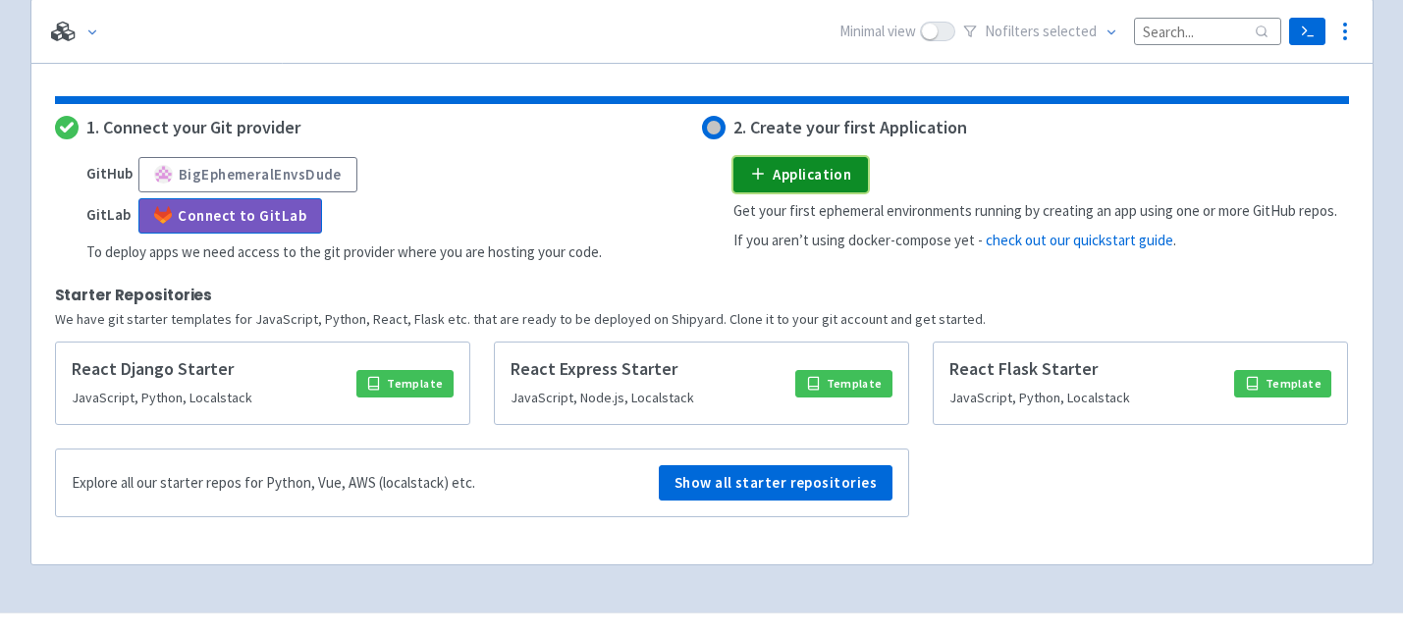
click at [819, 157] on link "Application" at bounding box center [800, 174] width 134 height 35
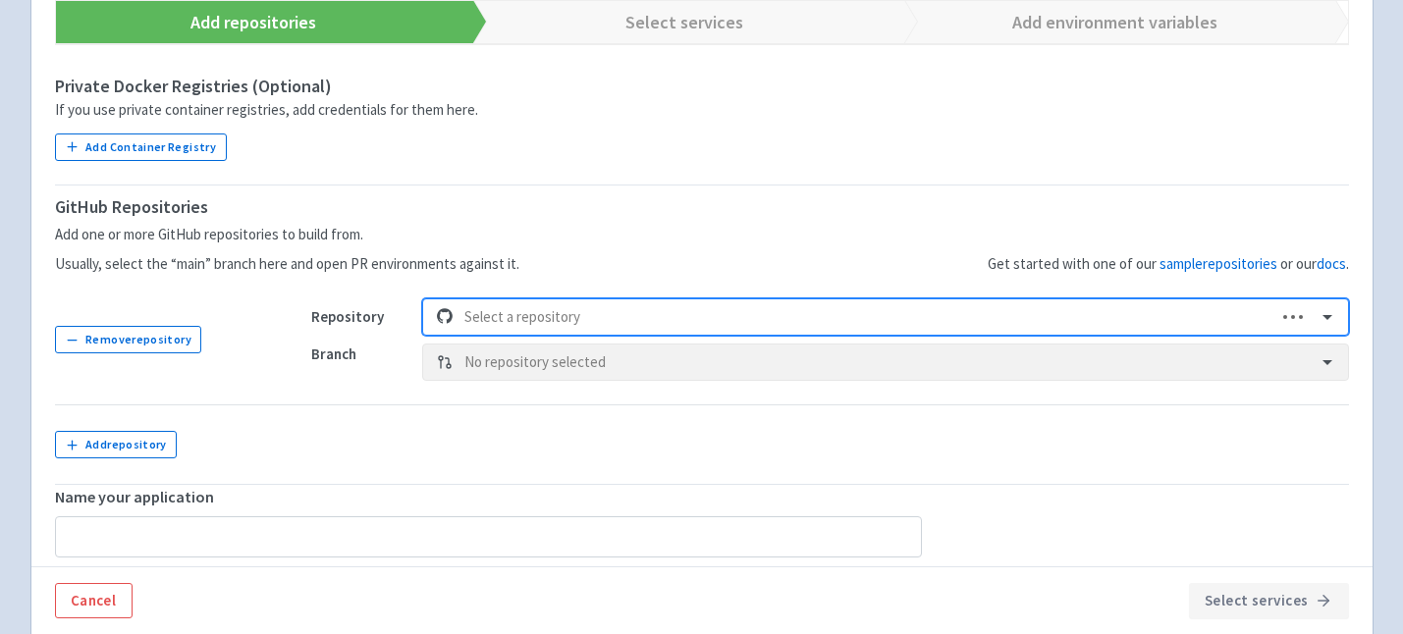
scroll to position [389, 0]
click at [663, 318] on div at bounding box center [883, 317] width 839 height 27
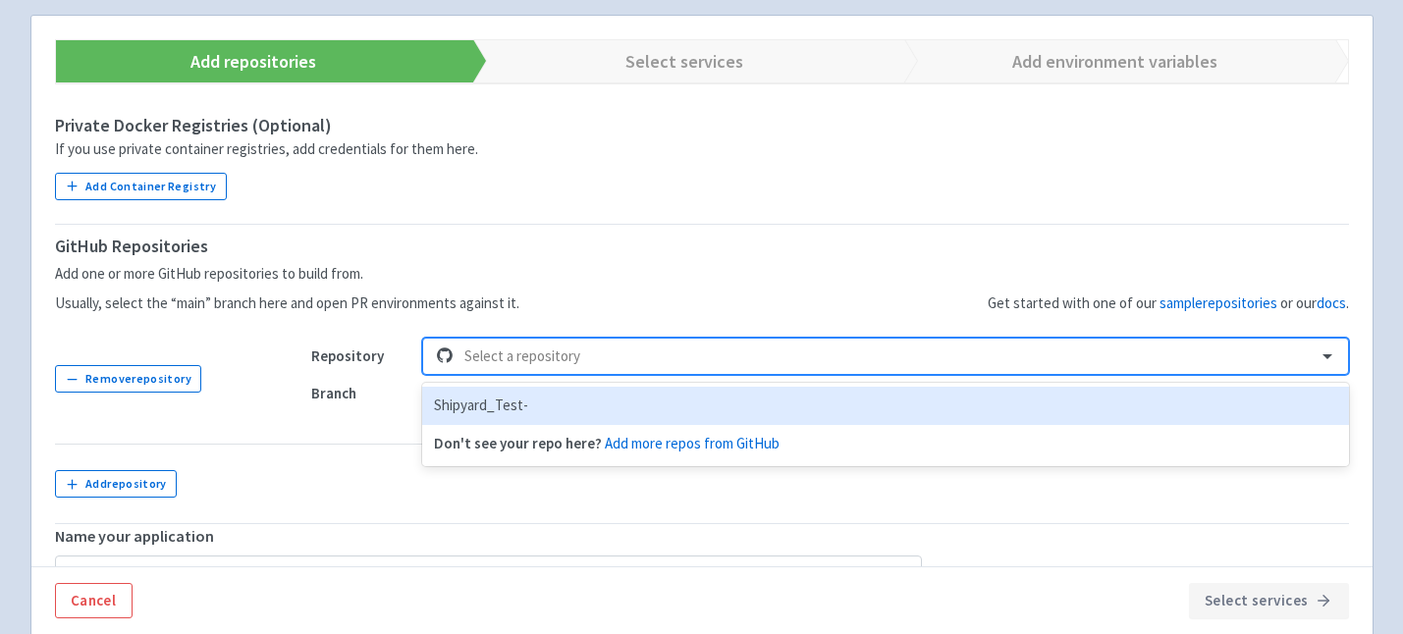
click at [639, 387] on div "Shipyard_Test-" at bounding box center [885, 406] width 926 height 38
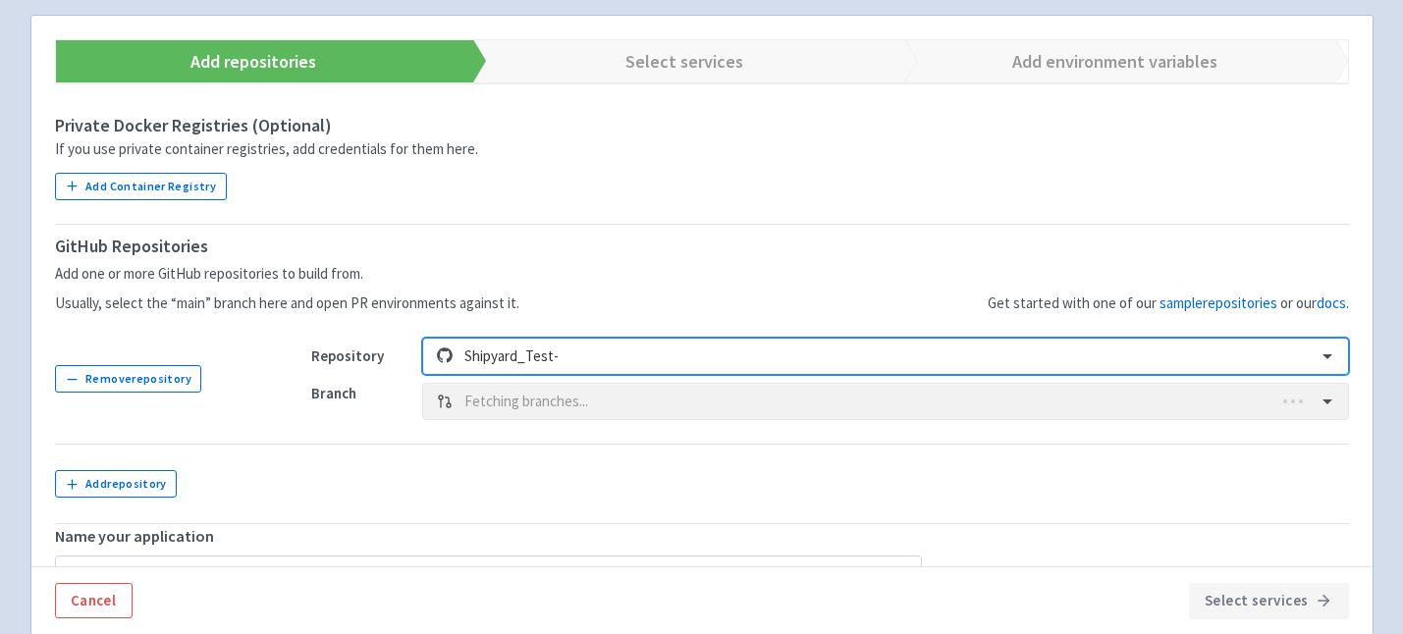
type input "Shipyard_Test-"
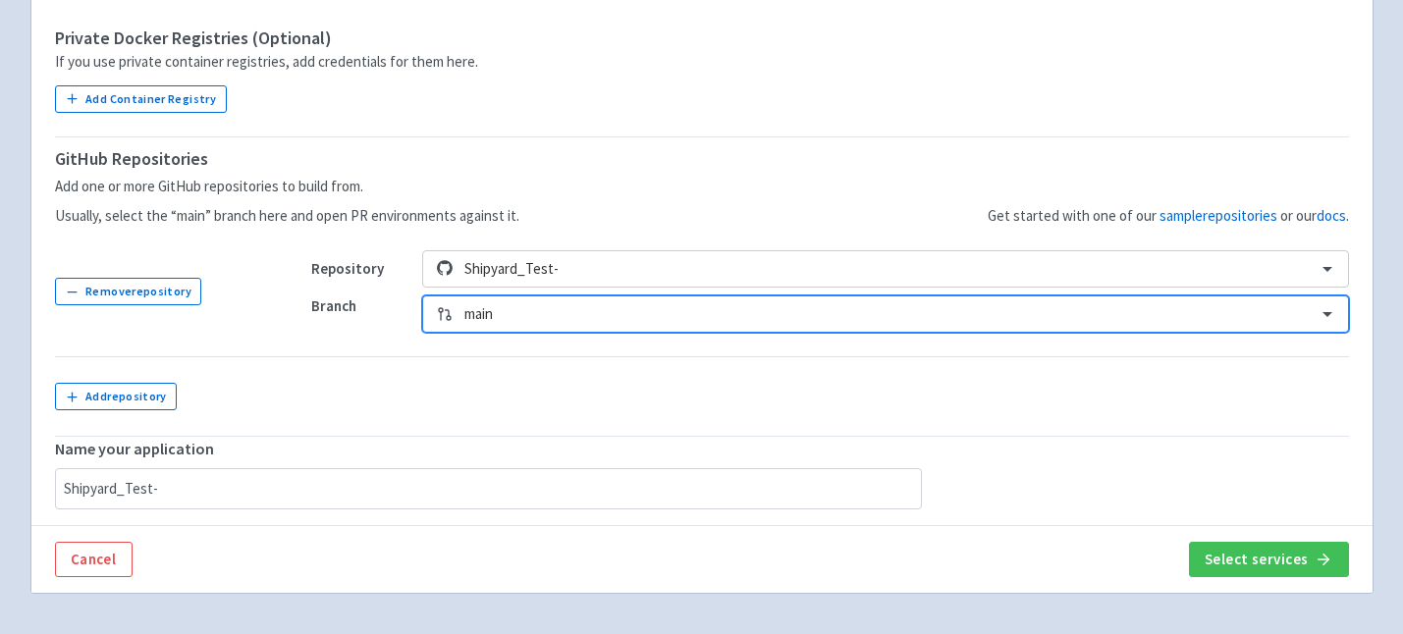
scroll to position [481, 0]
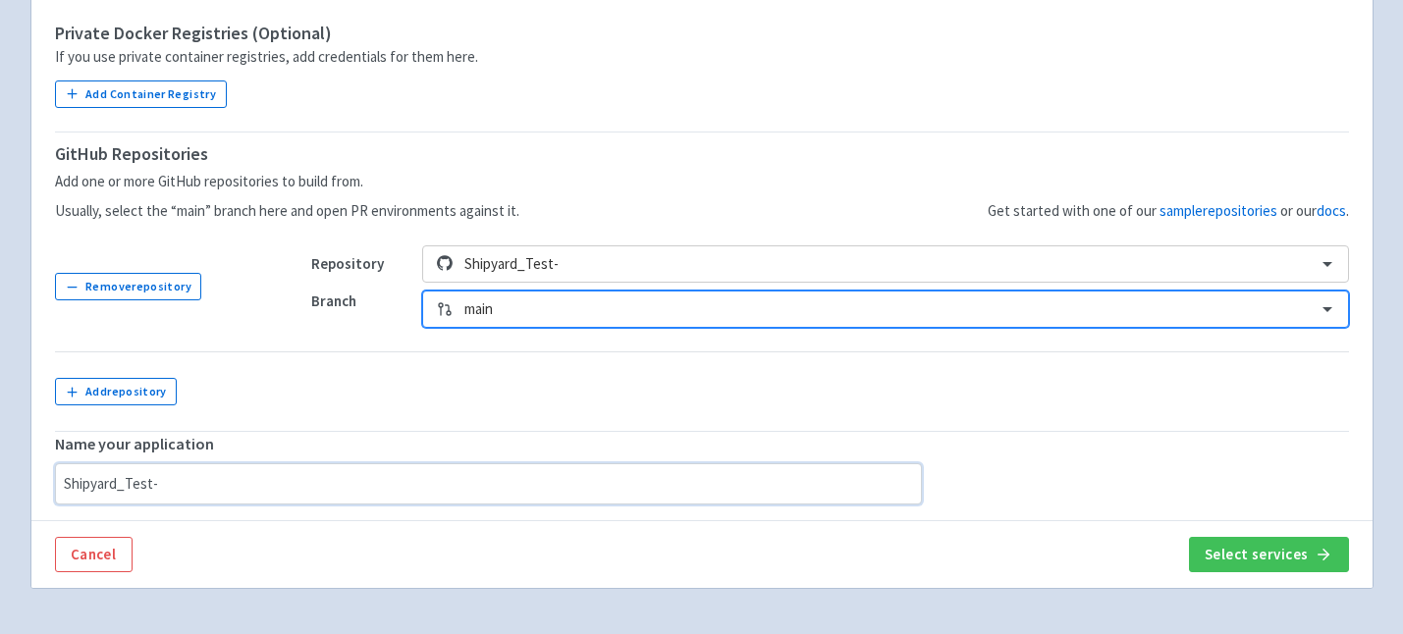
click at [356, 463] on input "Shipyard_Test-" at bounding box center [488, 483] width 867 height 41
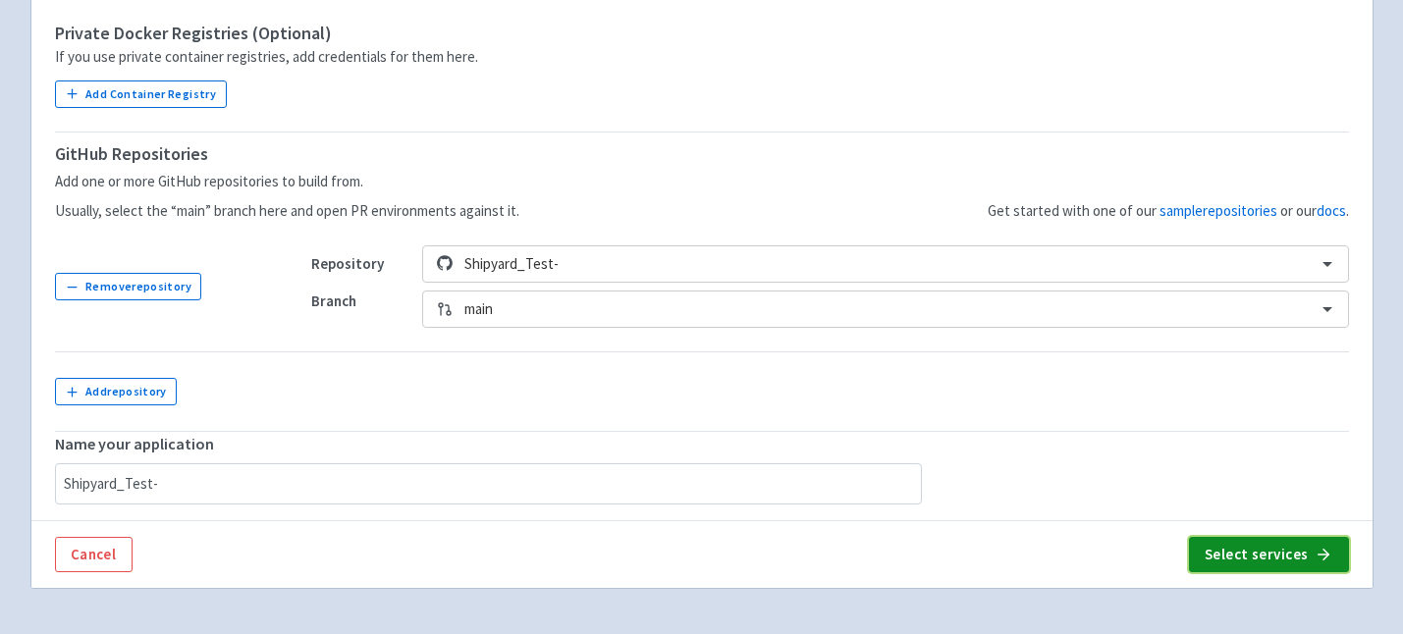
click at [1240, 537] on button "Select services" at bounding box center [1269, 554] width 160 height 35
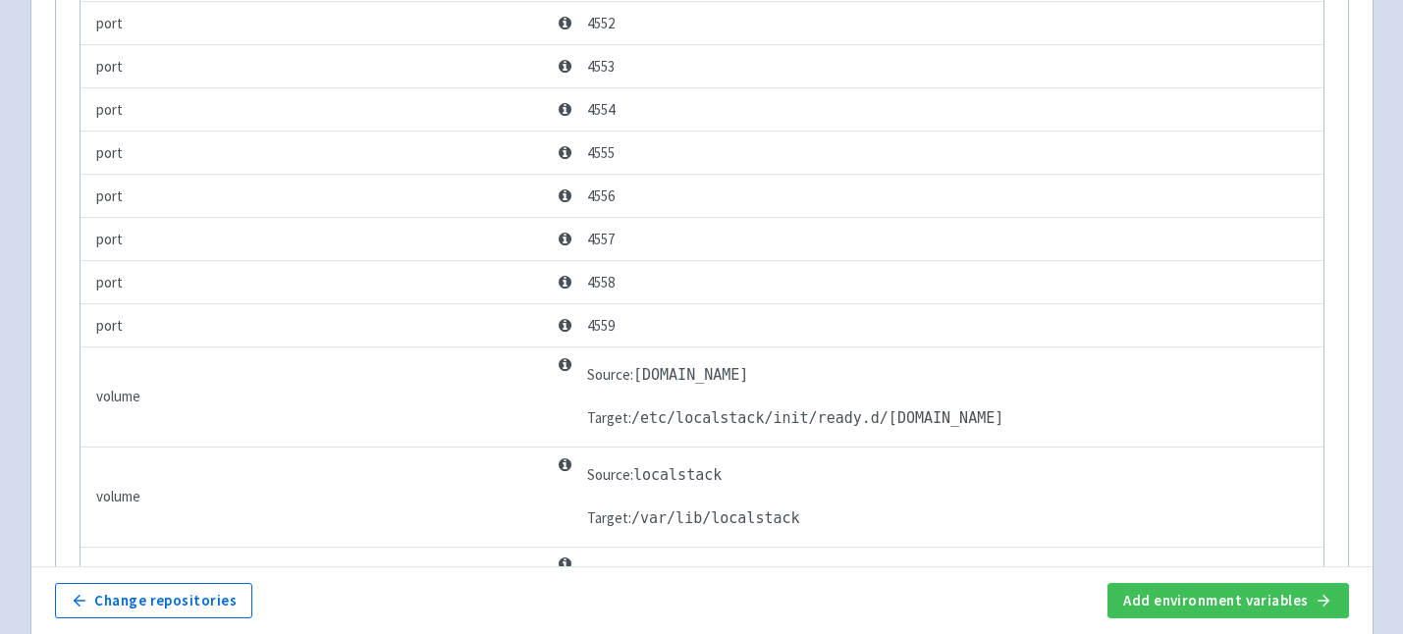
scroll to position [4056, 0]
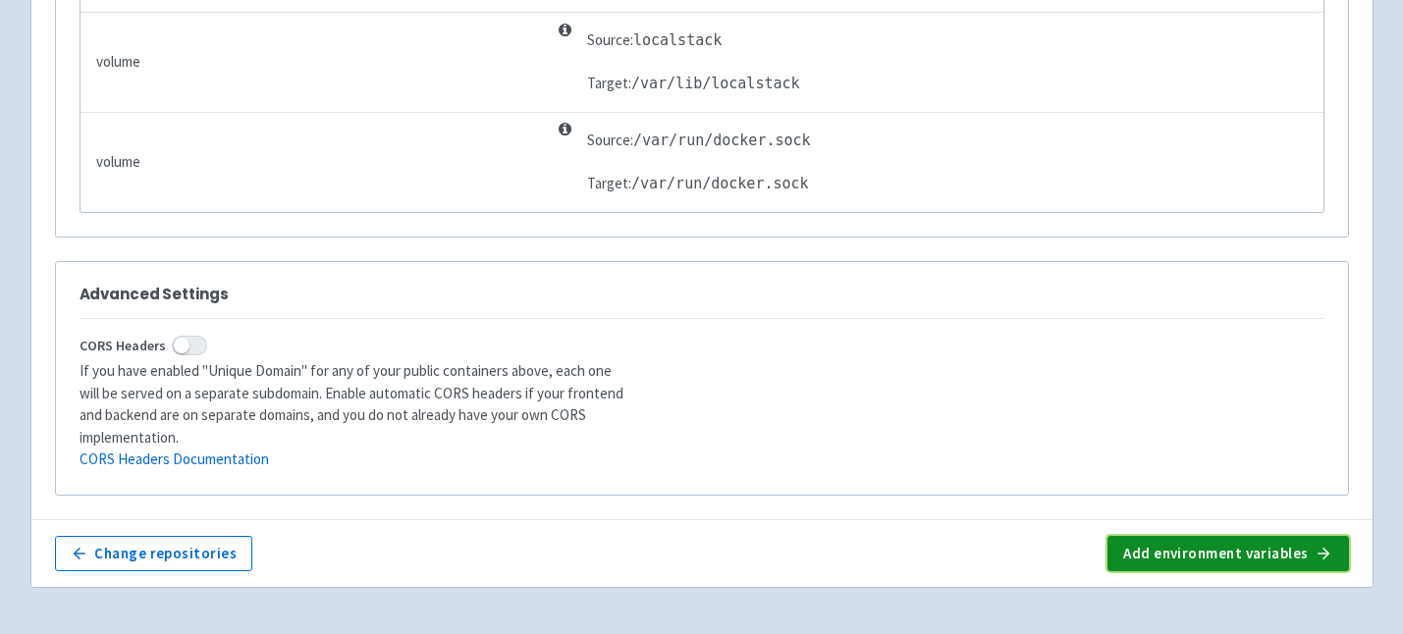
click at [1197, 536] on button "Add environment variables" at bounding box center [1227, 553] width 240 height 35
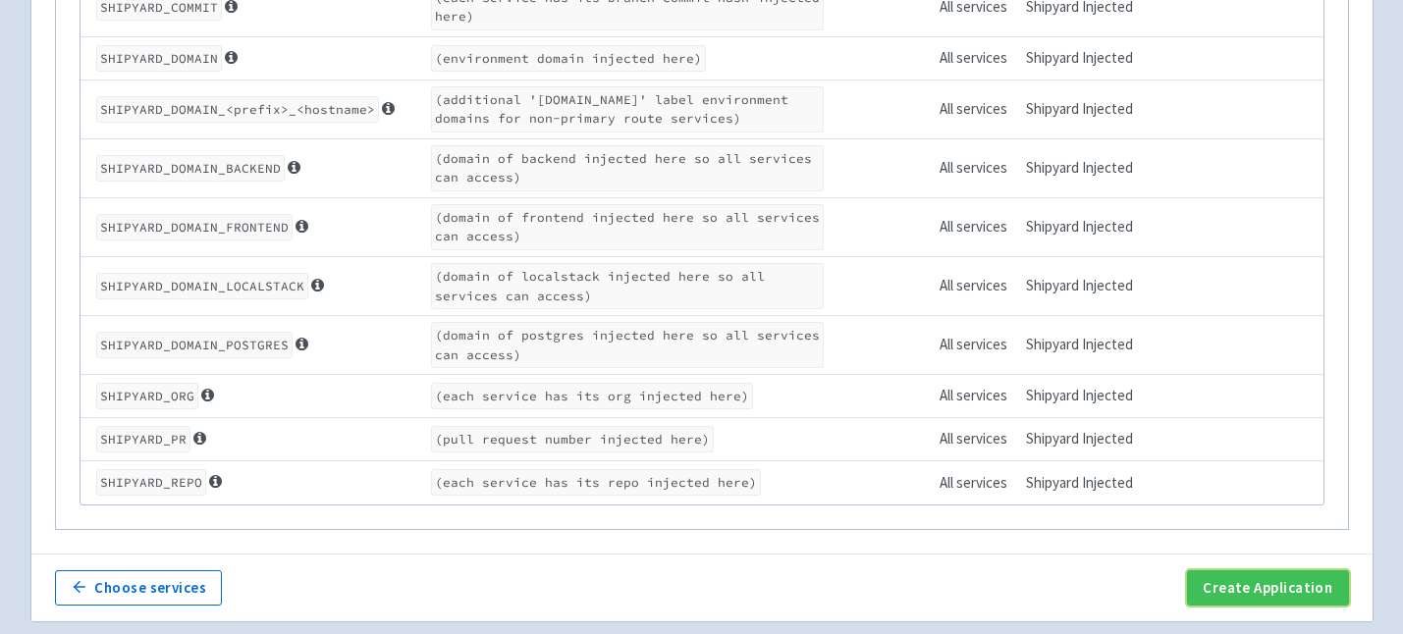
scroll to position [1466, 0]
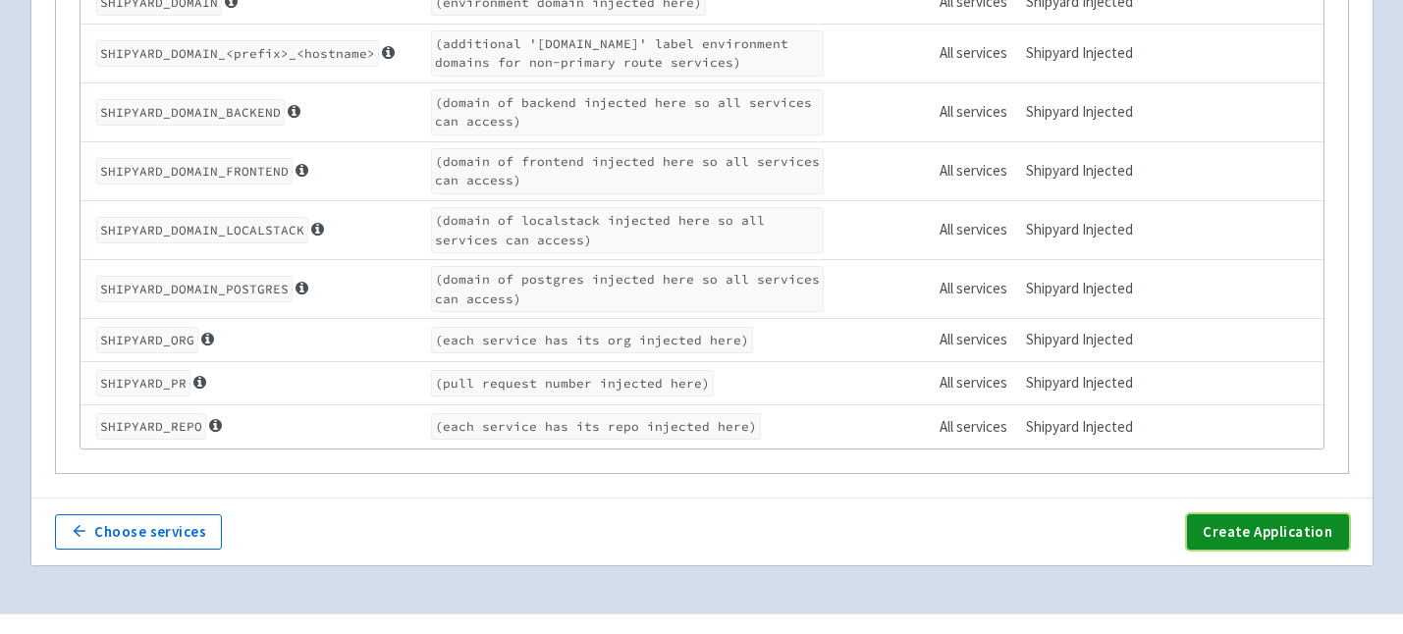
click at [1244, 514] on button "Create Application" at bounding box center [1267, 531] width 161 height 35
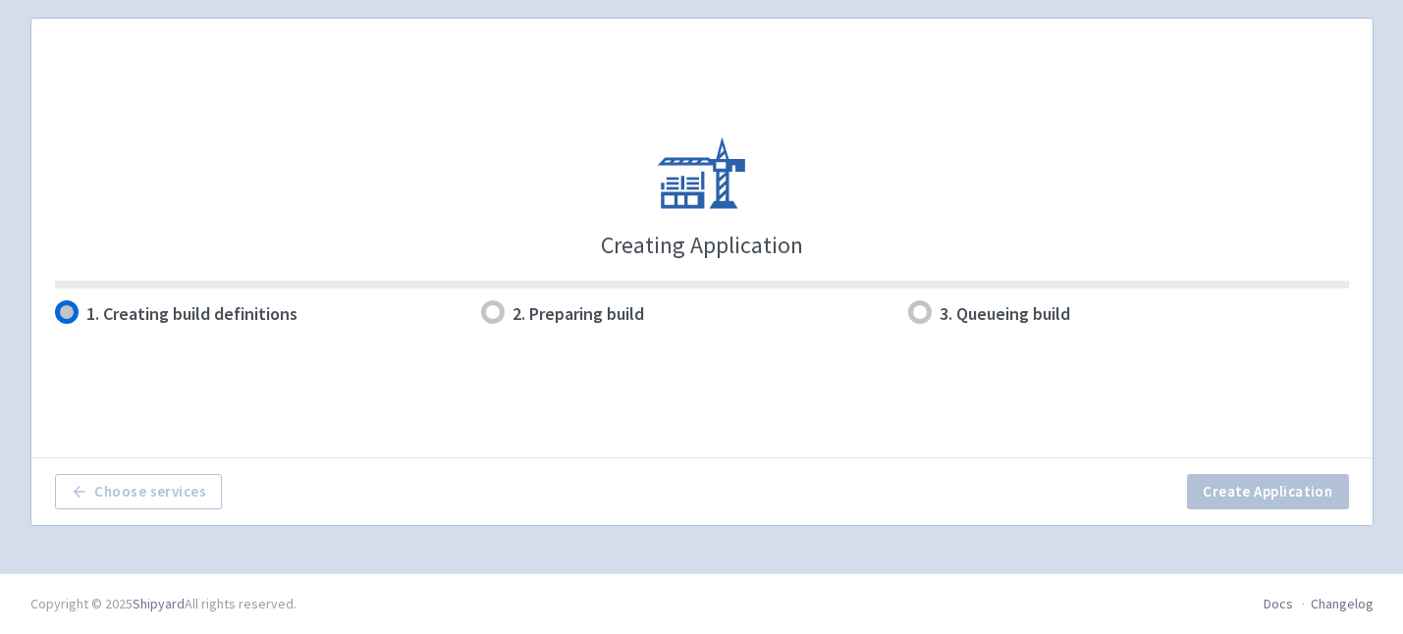
scroll to position [346, 0]
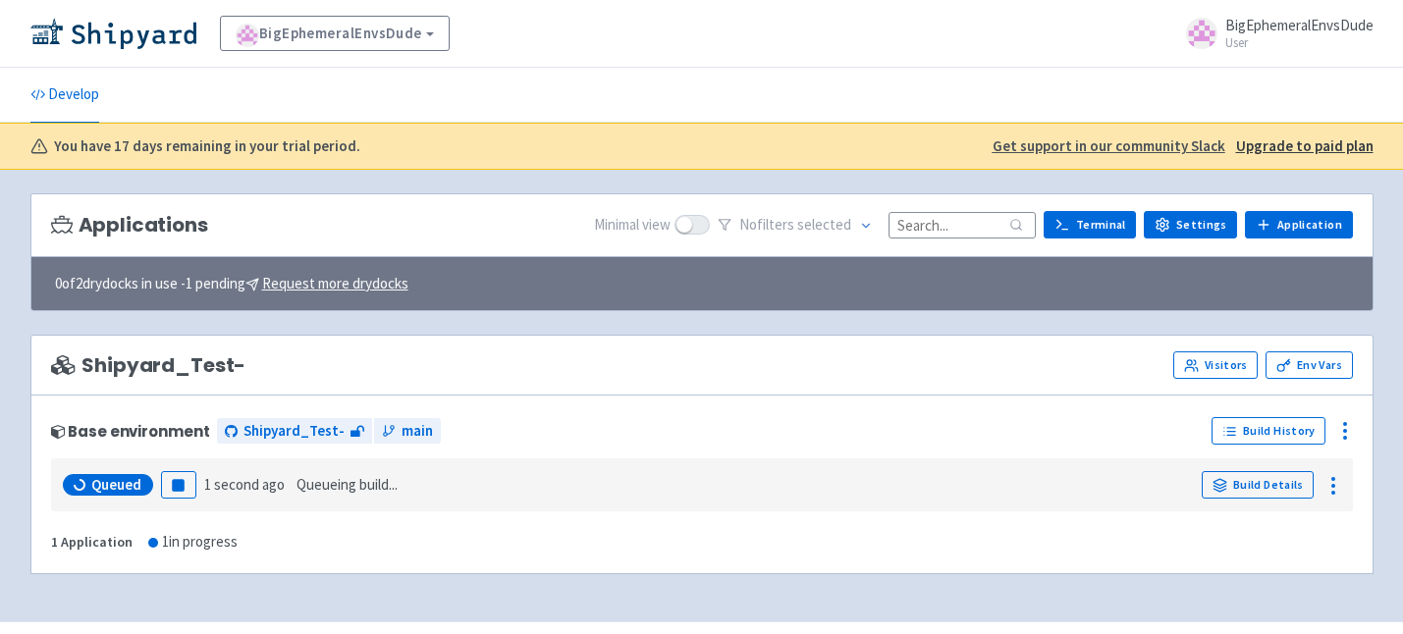
scroll to position [48, 0]
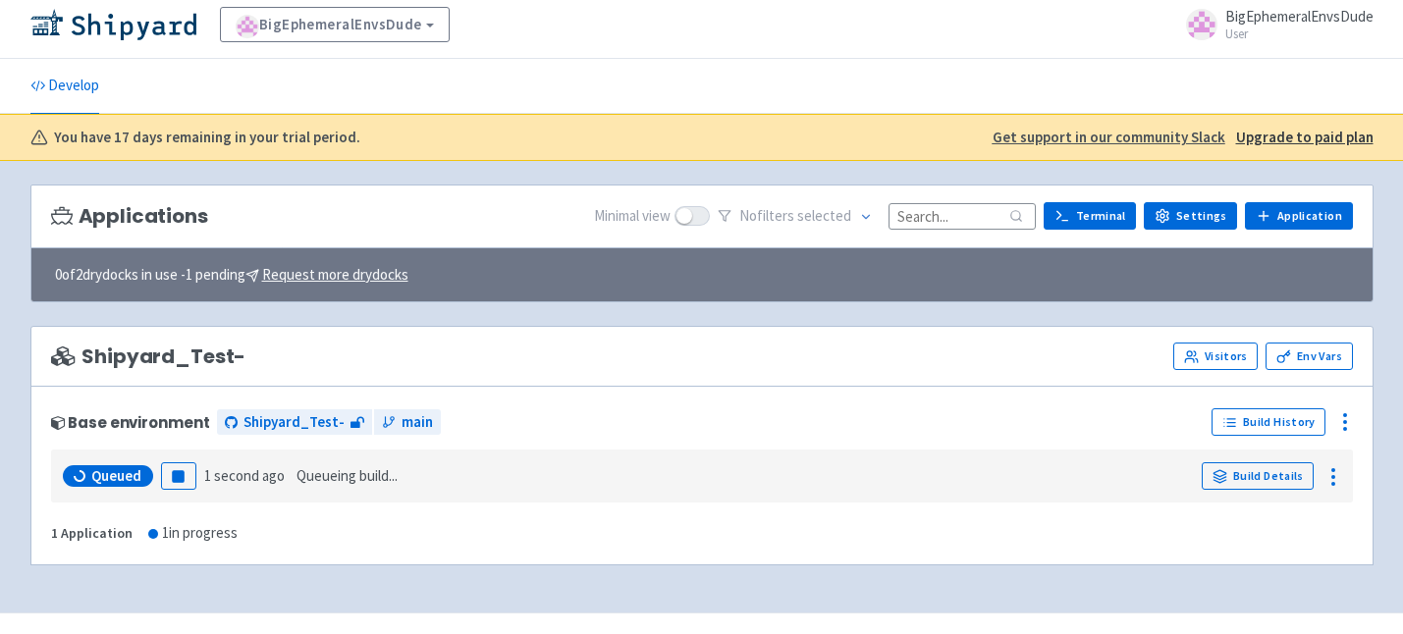
click at [954, 59] on ul "Develop" at bounding box center [702, 86] width 1366 height 54
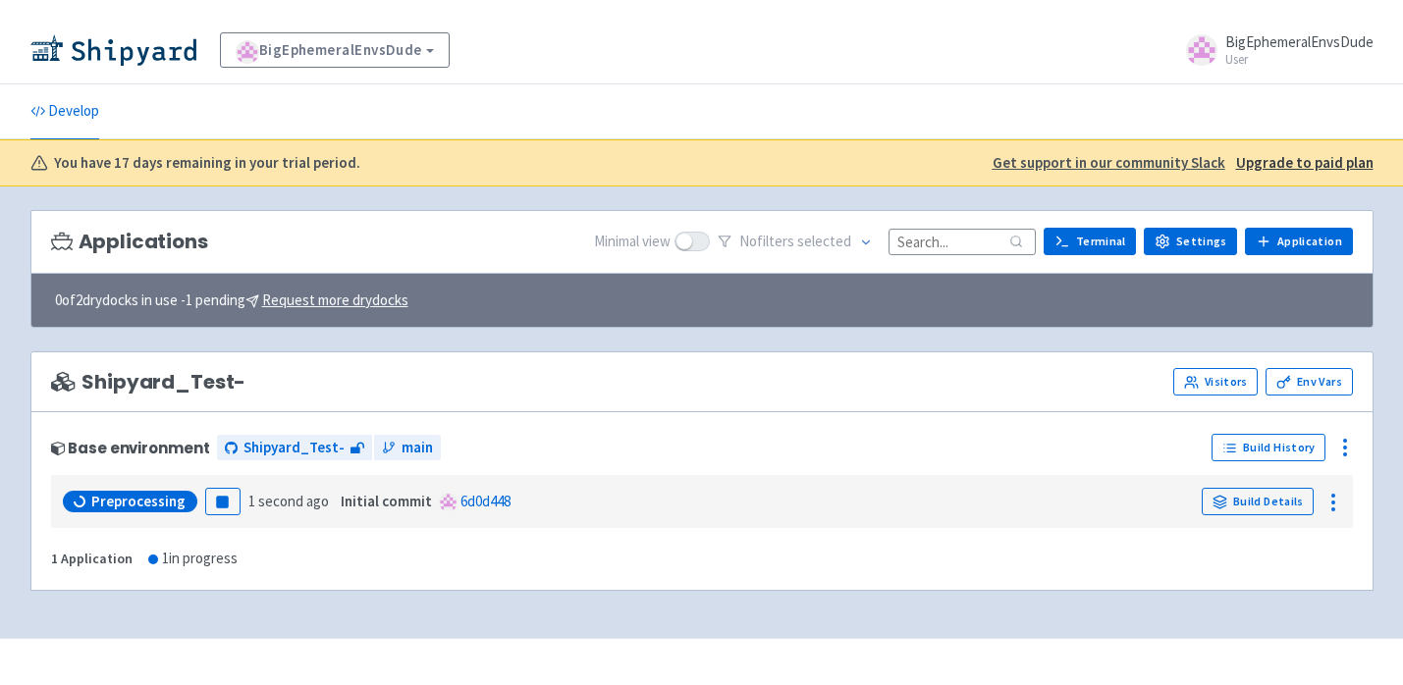
scroll to position [0, 0]
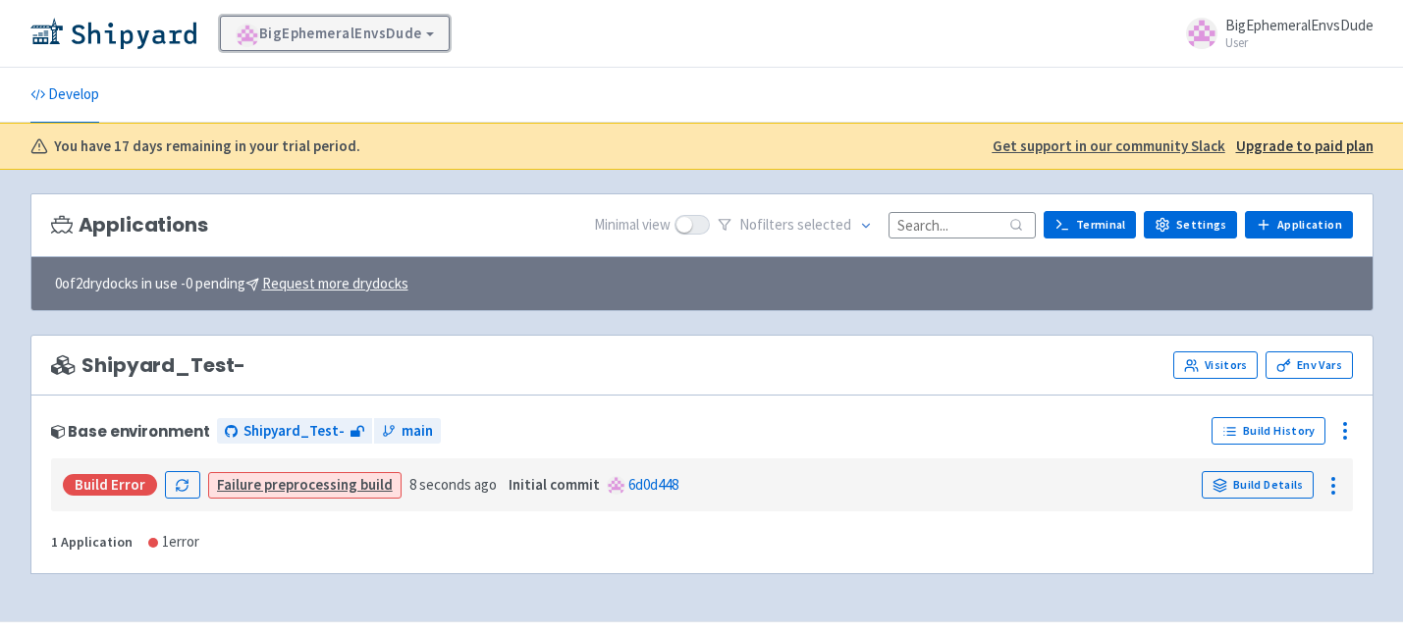
click at [445, 40] on link "BigEphemeralEnvsDude" at bounding box center [335, 33] width 230 height 35
click at [1281, 38] on small "User" at bounding box center [1299, 42] width 148 height 13
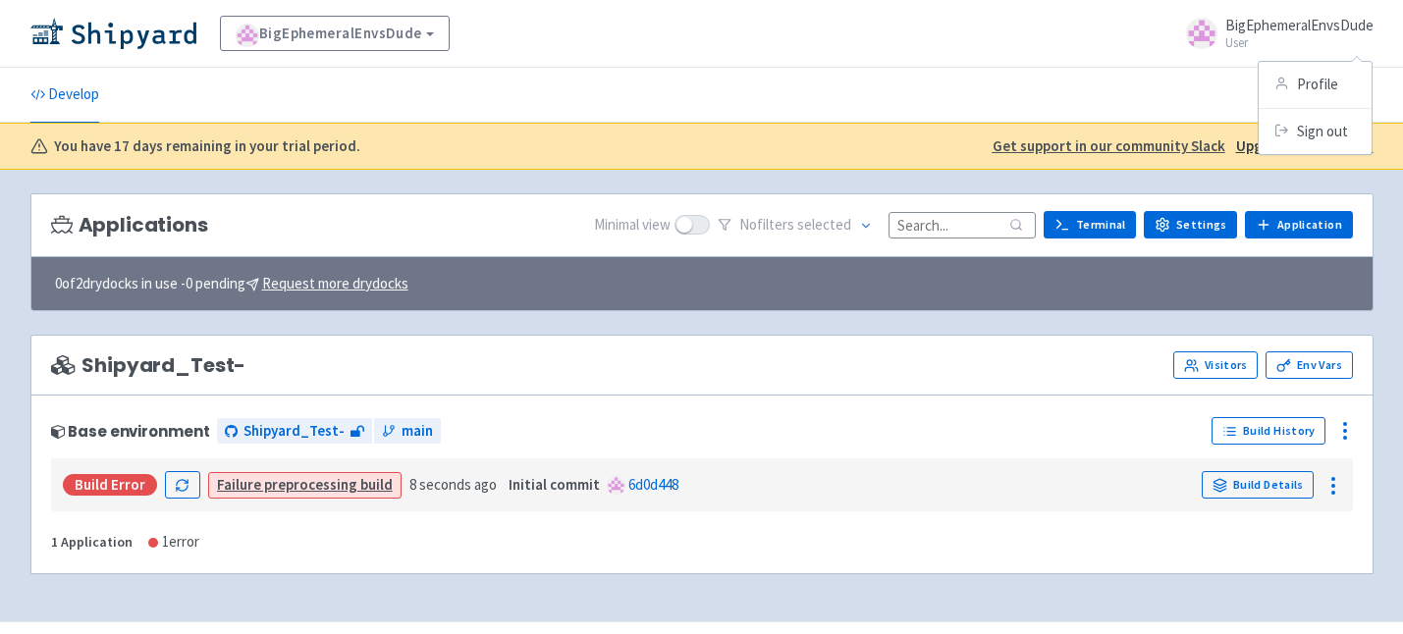
click at [1270, 27] on span "BigEphemeralEnvsDude" at bounding box center [1299, 25] width 148 height 19
